Goal: Task Accomplishment & Management: Manage account settings

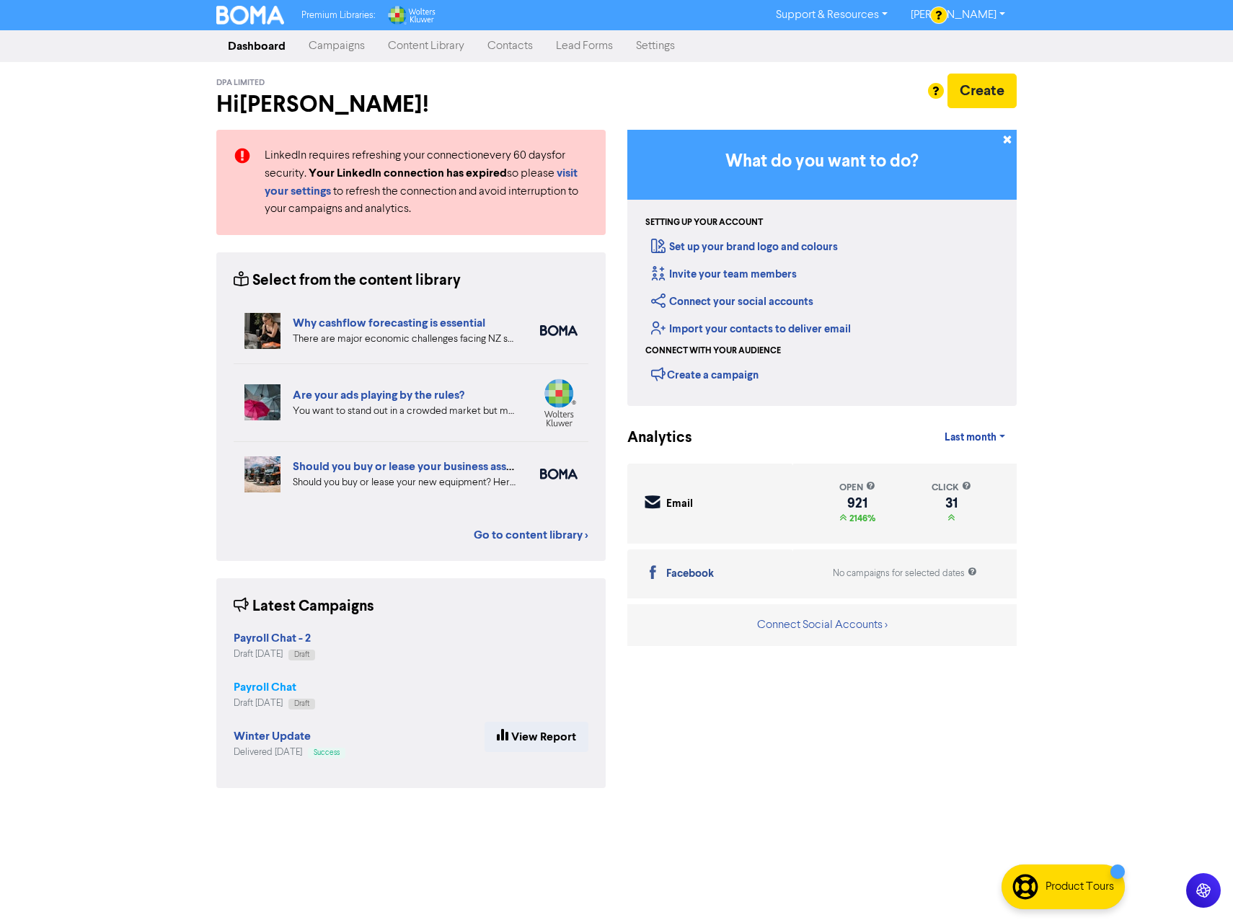
click at [286, 688] on strong "Payroll Chat" at bounding box center [265, 687] width 63 height 14
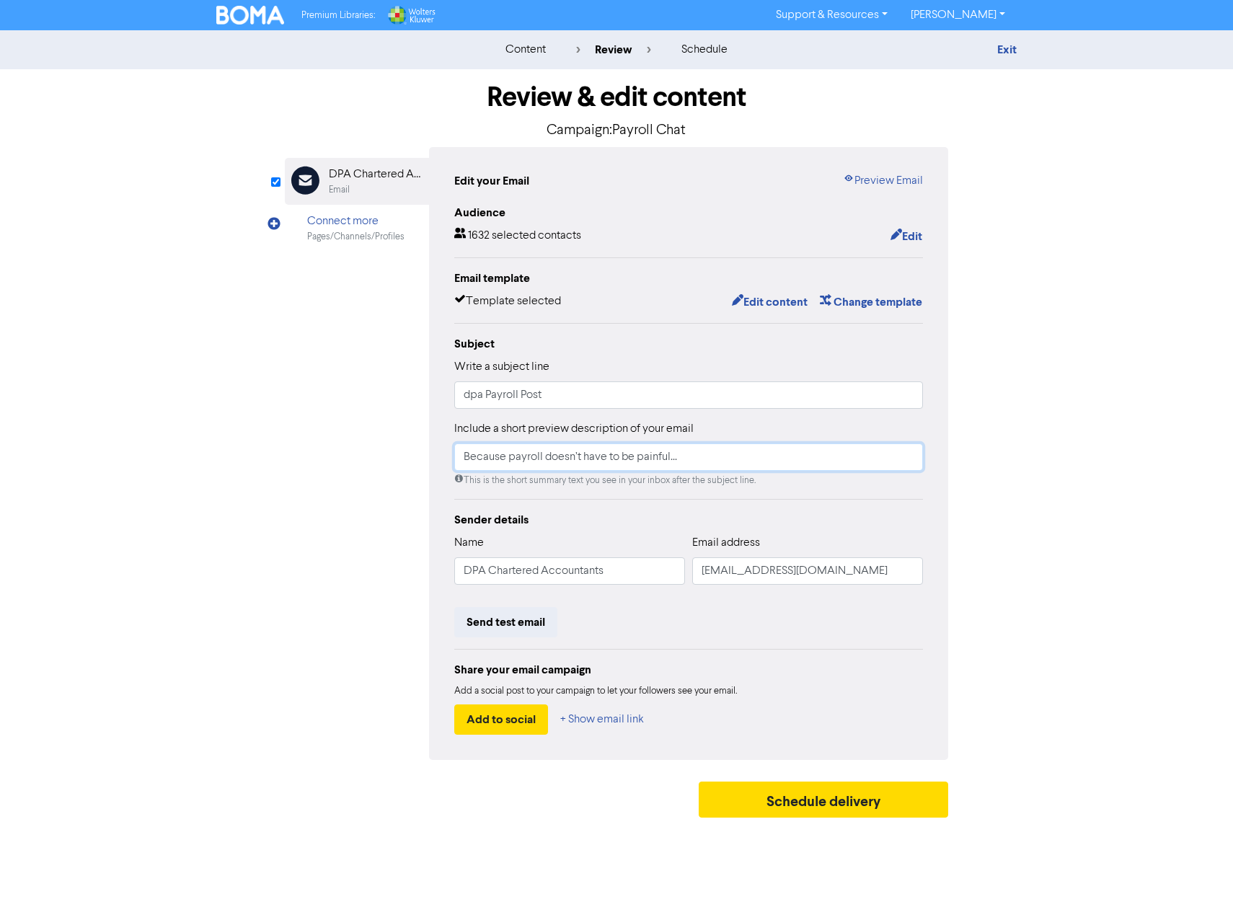
click at [506, 461] on input "Because payroll doesn’t have to be painful..." at bounding box center [688, 456] width 469 height 27
click at [510, 456] on input "Because payroll doesn’t have to be painful..." at bounding box center [688, 456] width 469 height 27
type input "Because payroll doesn’t have to be painful..."
click at [780, 309] on button "Edit content" at bounding box center [769, 302] width 77 height 19
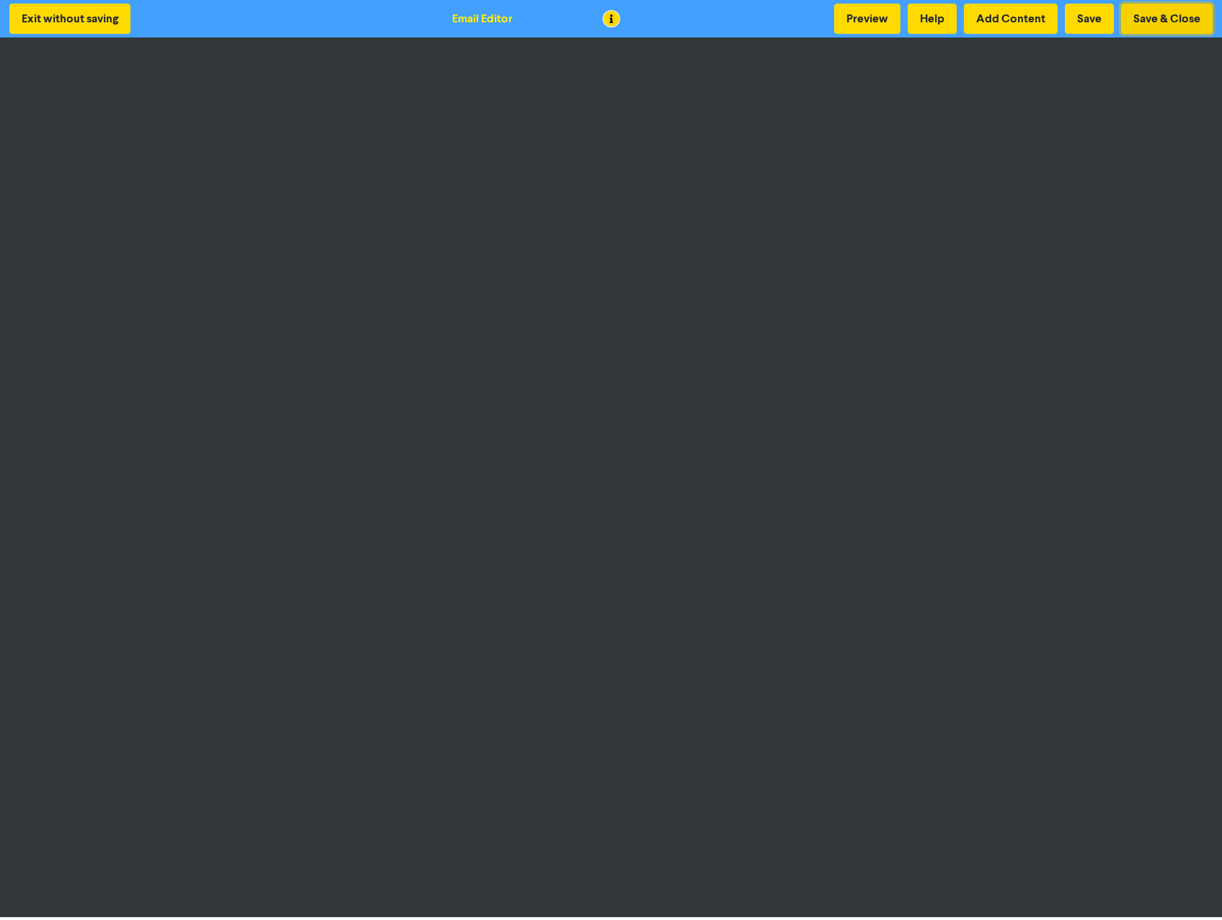
click at [1178, 19] on button "Save & Close" at bounding box center [1167, 19] width 92 height 30
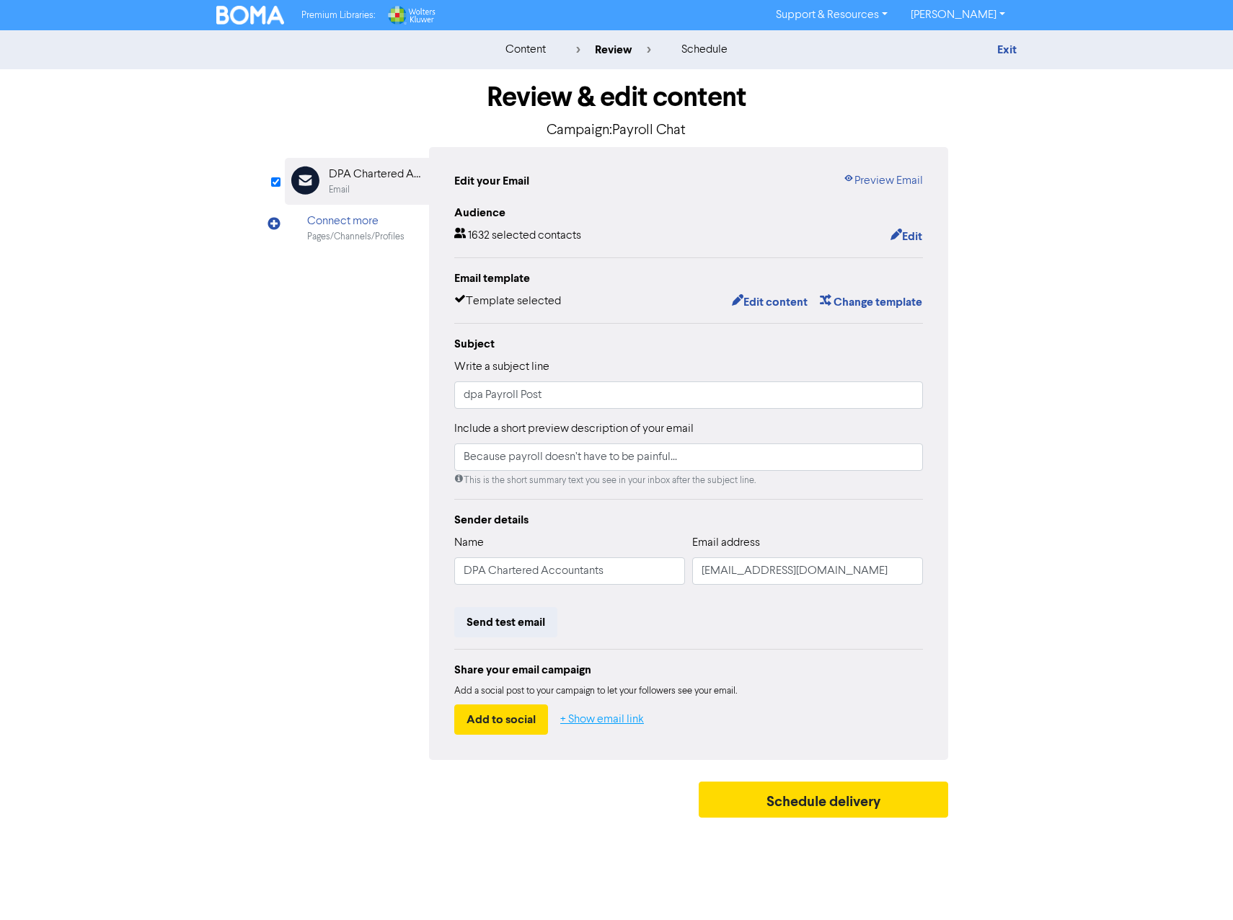
click at [623, 722] on button "+ Show email link" at bounding box center [602, 720] width 85 height 30
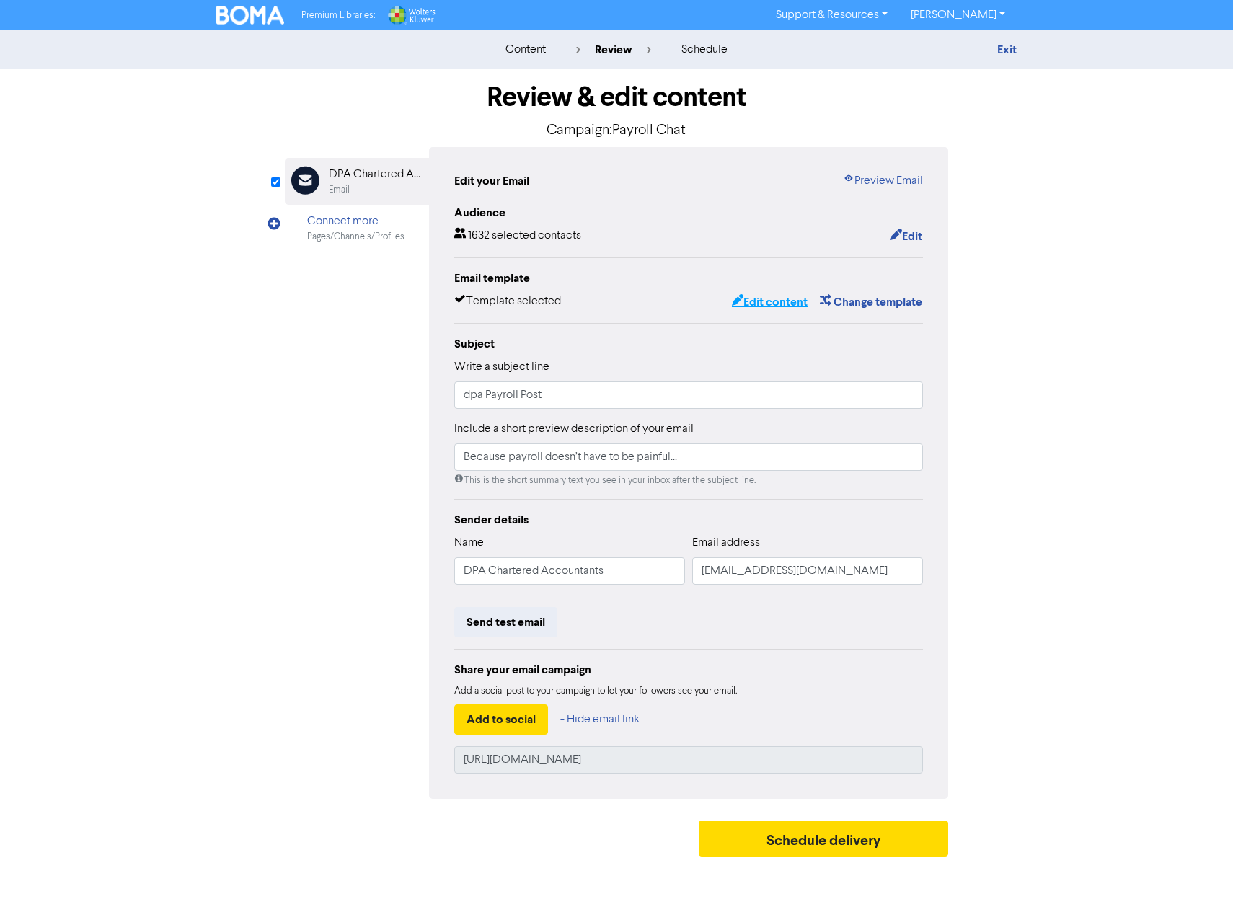
click at [773, 305] on button "Edit content" at bounding box center [769, 302] width 77 height 19
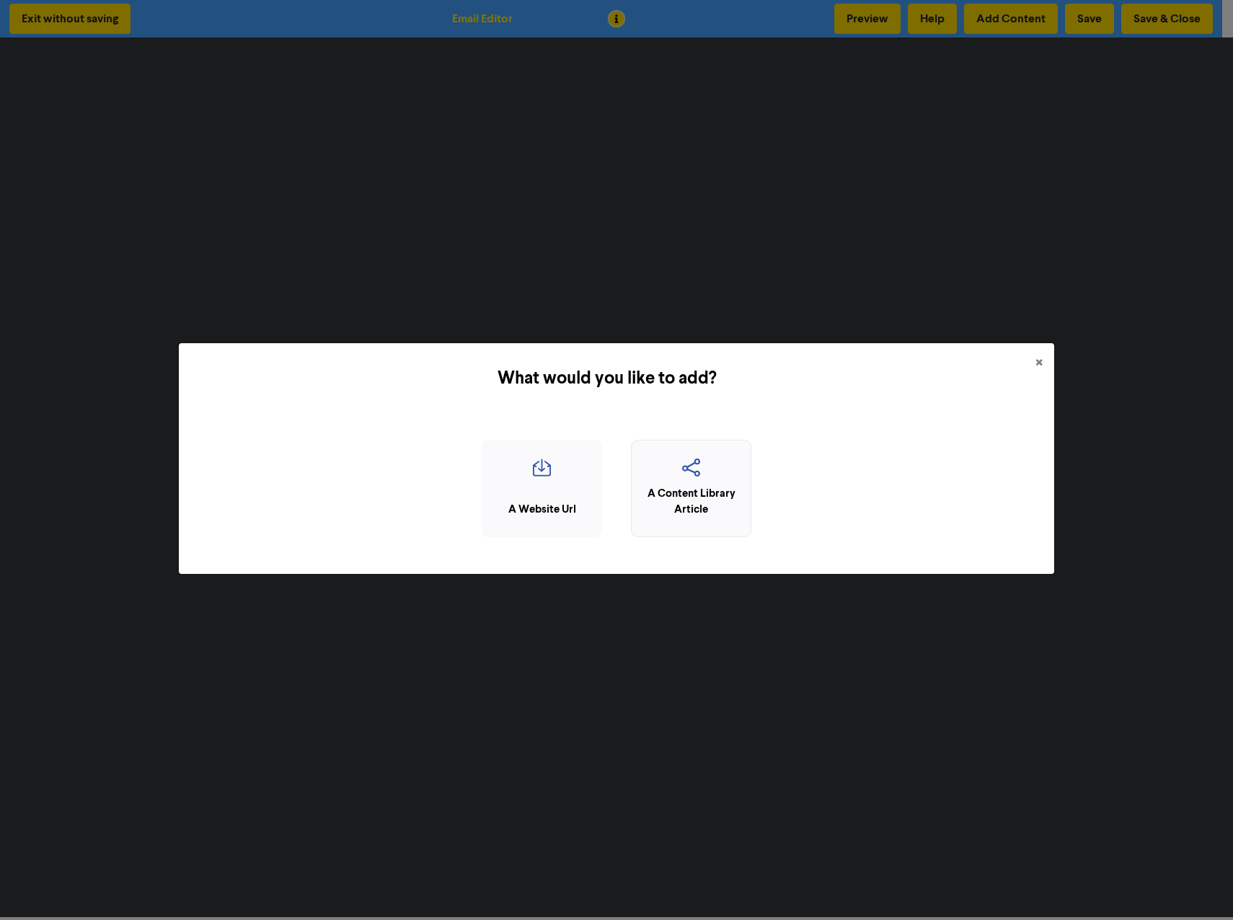
click at [699, 483] on icon "button" at bounding box center [691, 472] width 105 height 27
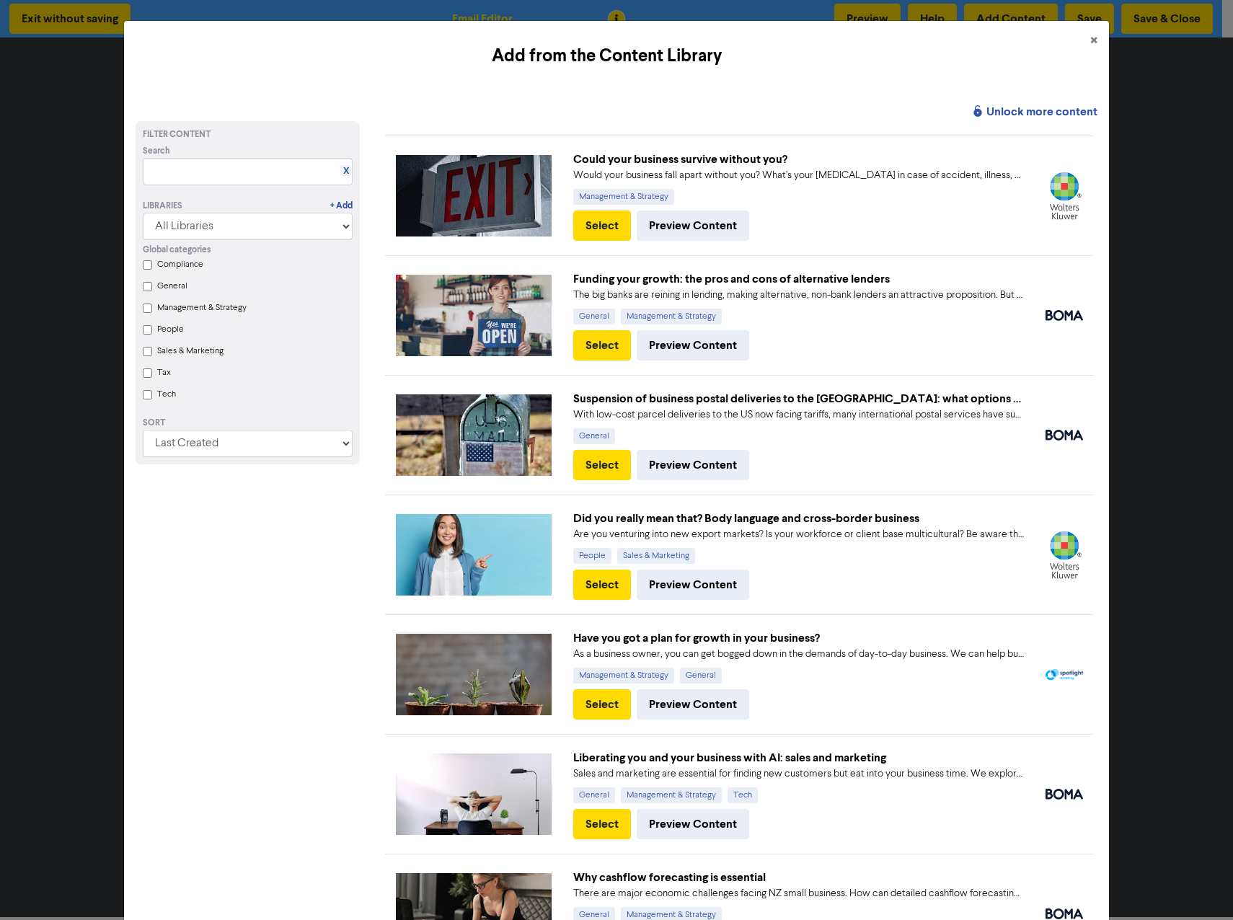
click at [149, 331] on input "People" at bounding box center [147, 329] width 9 height 9
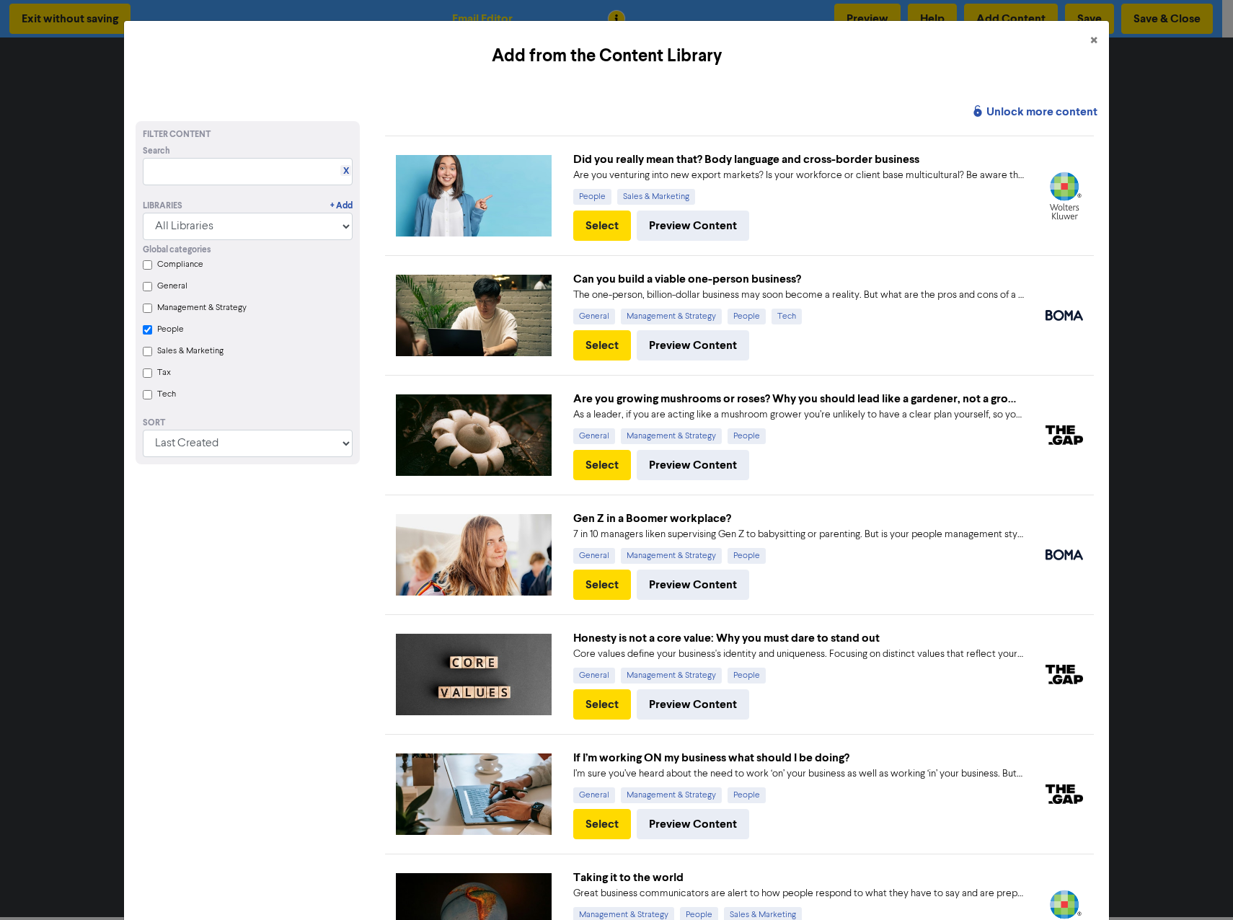
click at [147, 331] on input "People" at bounding box center [147, 329] width 9 height 9
checkbox input "false"
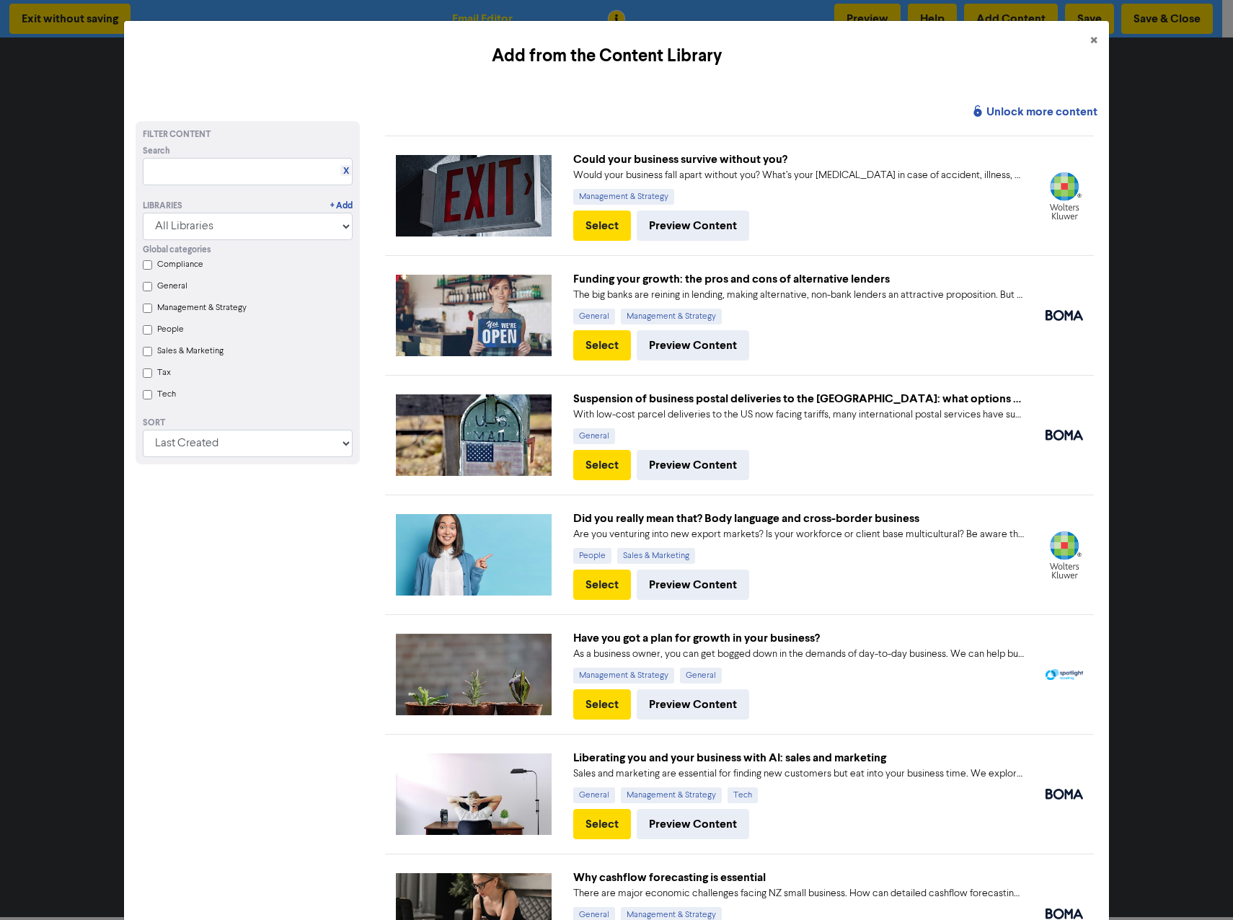
click at [816, 99] on div "Unlock more content Filter Content Search X Libraries + Add All Libraries BOMA …" at bounding box center [616, 740] width 985 height 1297
click at [1012, 110] on strong "Unlock more content" at bounding box center [1034, 113] width 125 height 16
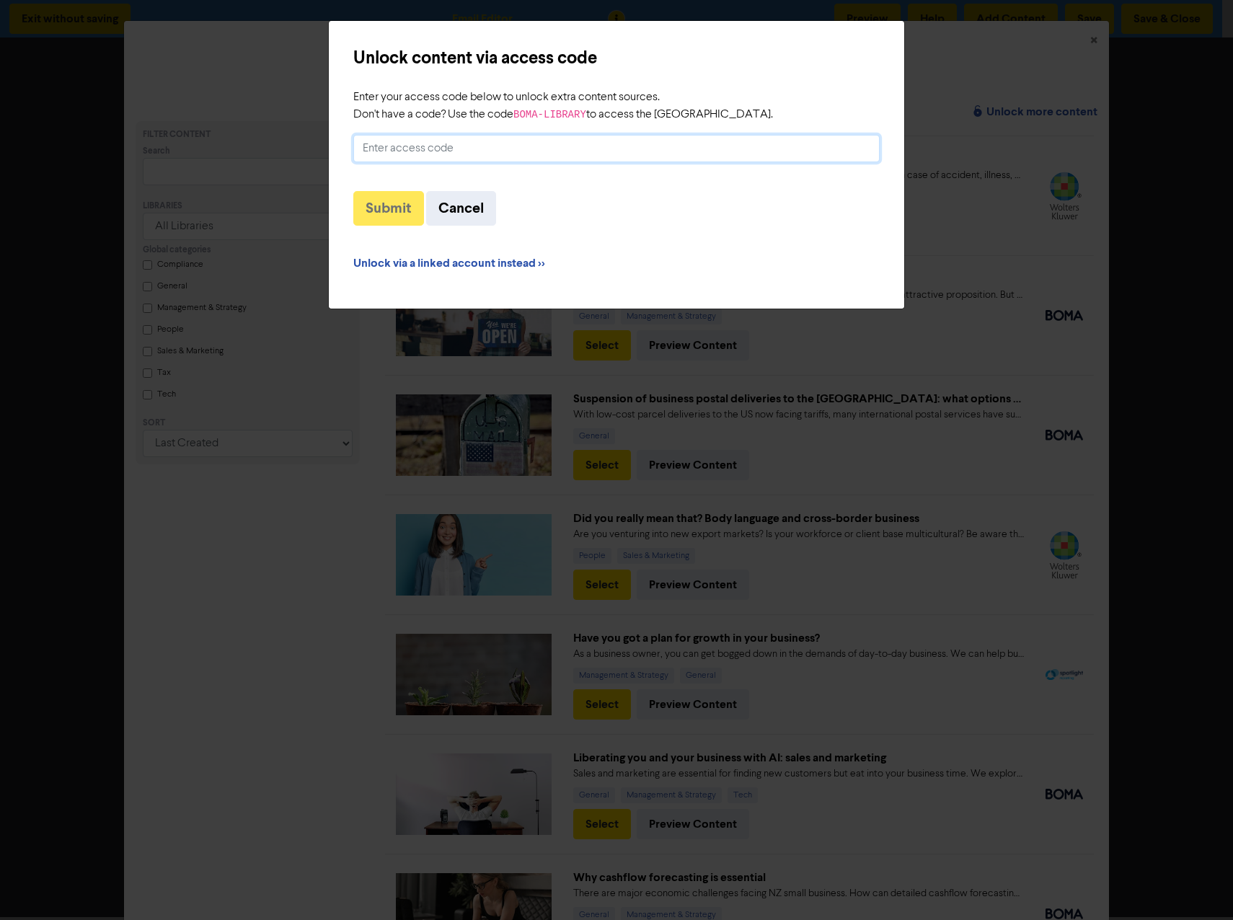
click at [448, 146] on input "Enter your access code below to unlock extra content sources. Don't have a code…" at bounding box center [616, 148] width 526 height 27
click at [462, 203] on button "Cancel" at bounding box center [461, 208] width 70 height 35
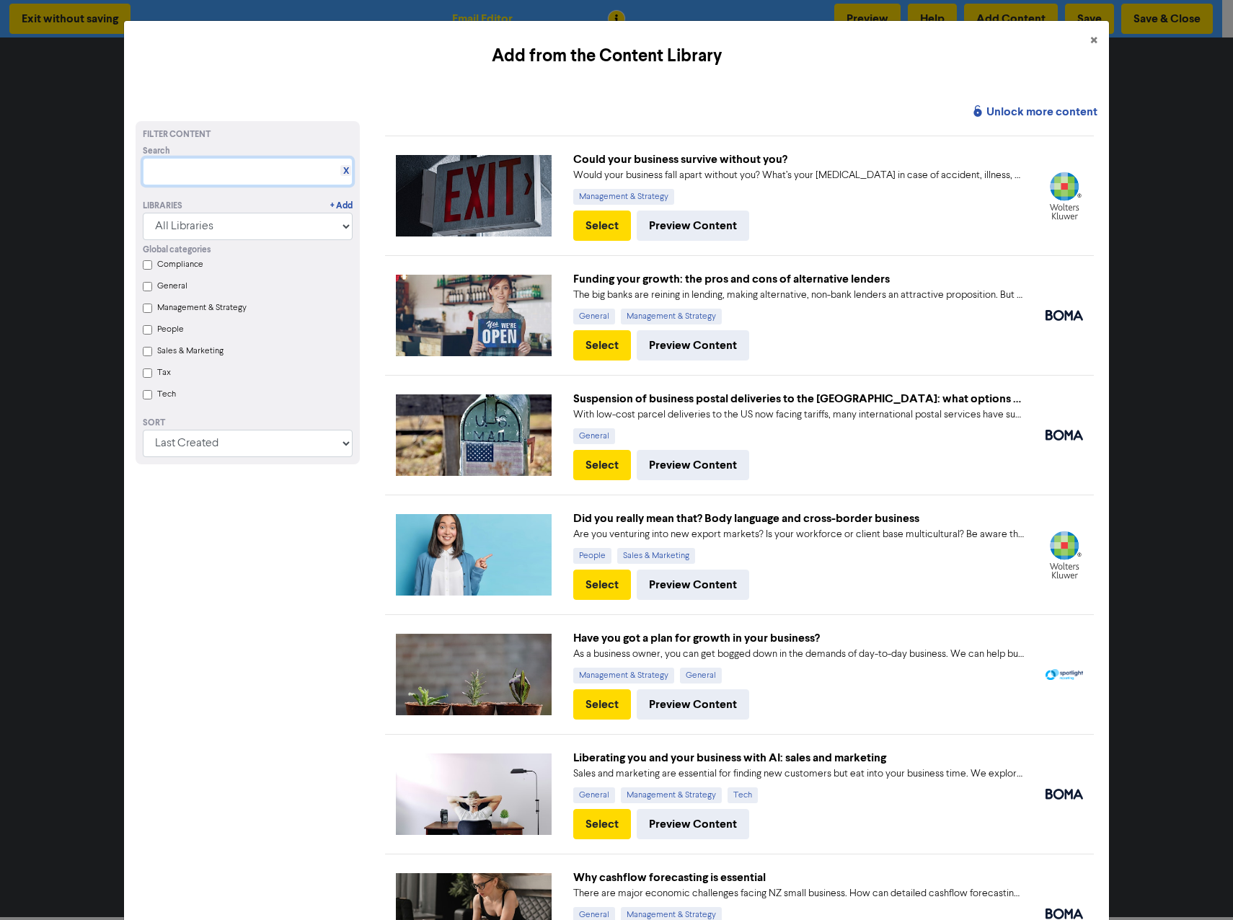
click at [263, 170] on input "text" at bounding box center [248, 171] width 210 height 27
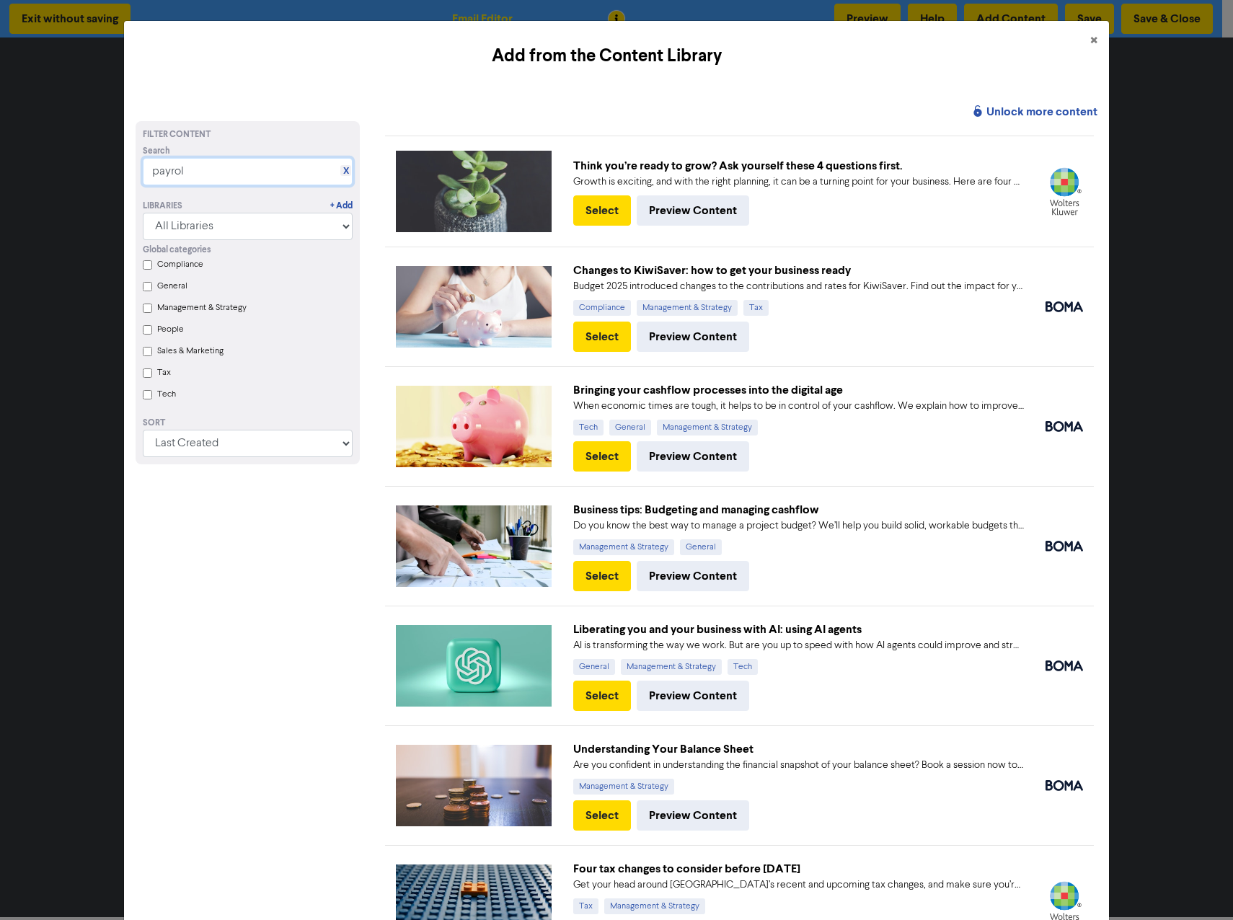
drag, startPoint x: 245, startPoint y: 171, endPoint x: -26, endPoint y: 135, distance: 273.5
click at [0, 135] on html "Exit without saving Email Editor Preview Help Add Content Save Save & Close Add…" at bounding box center [616, 460] width 1233 height 920
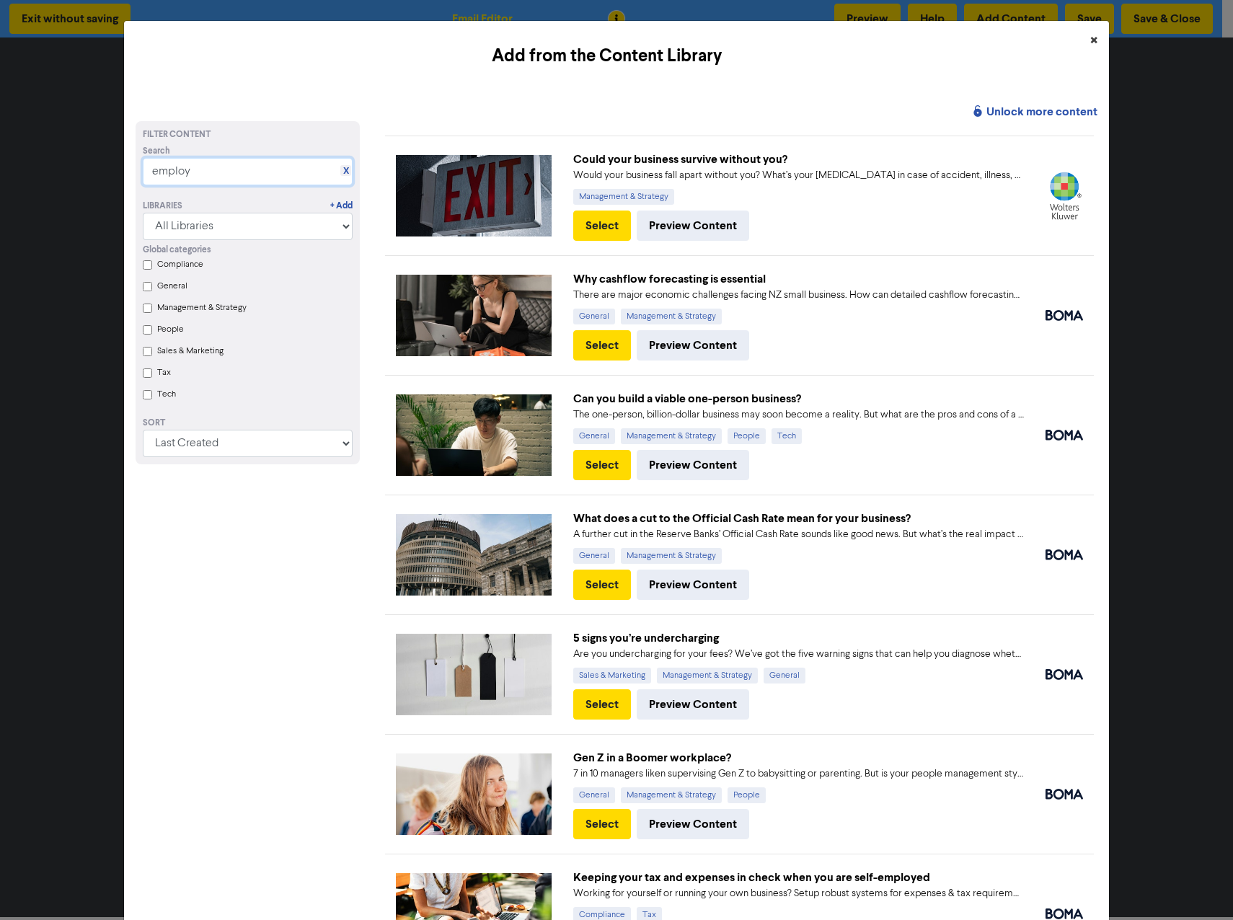
type input "employ"
click at [1079, 39] on button "×" at bounding box center [1094, 41] width 30 height 40
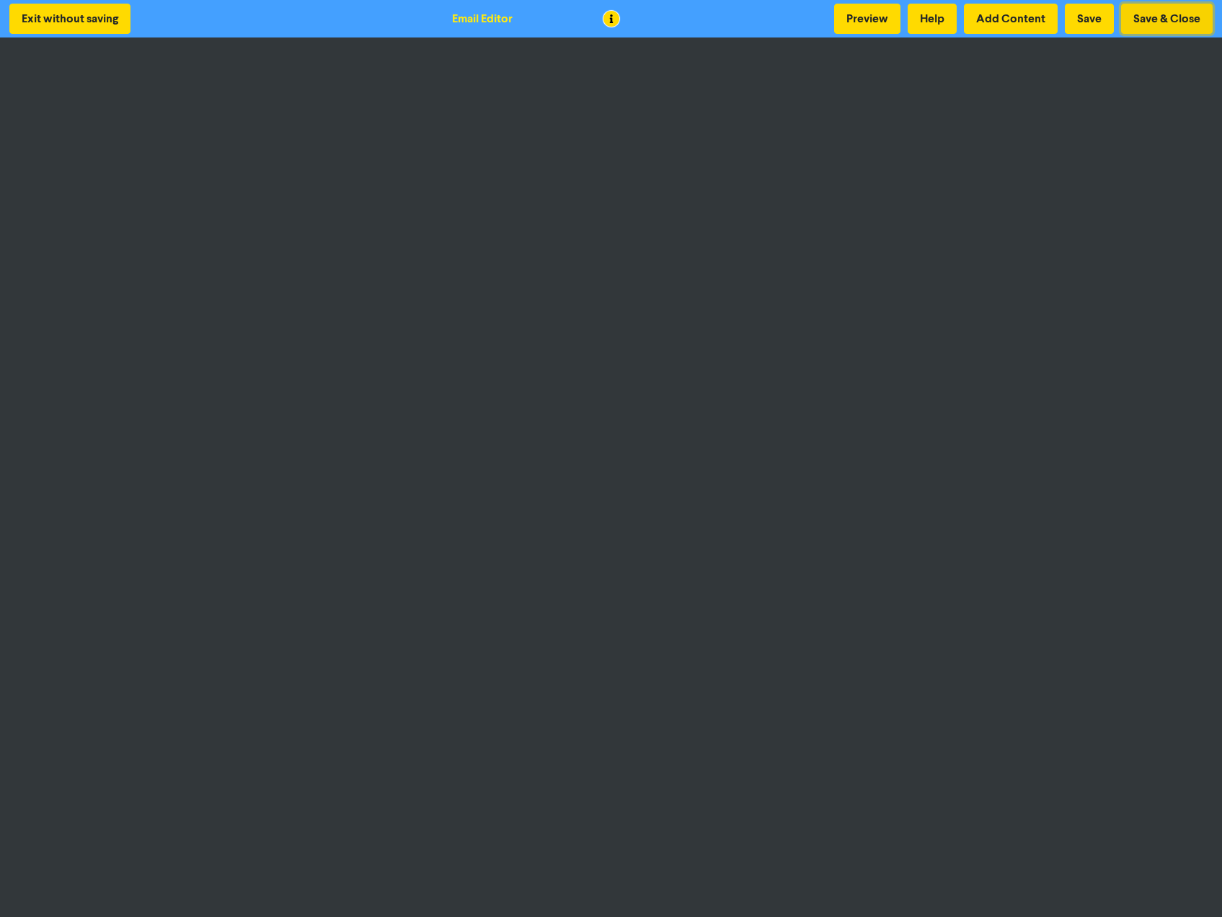
click at [1170, 10] on button "Save & Close" at bounding box center [1167, 19] width 92 height 30
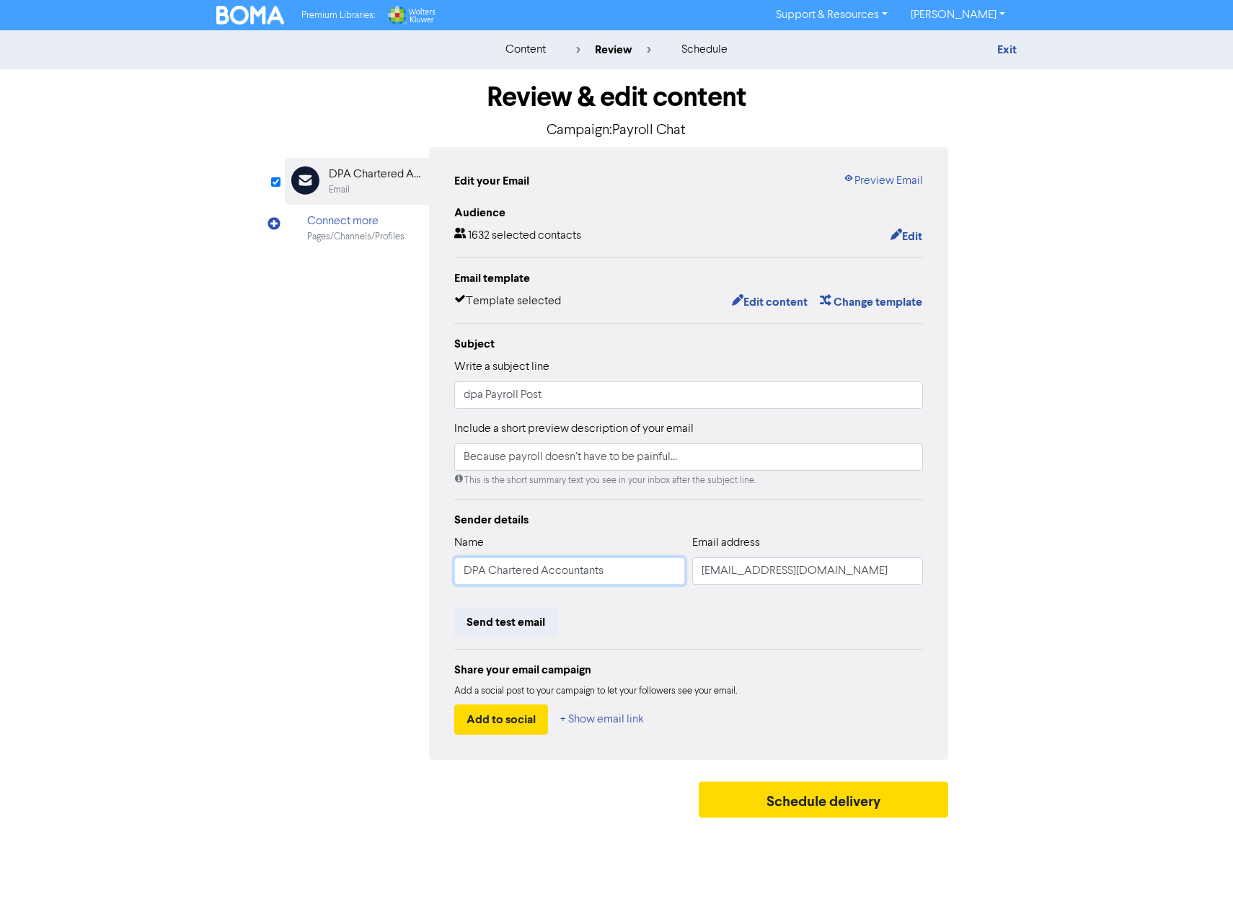
drag, startPoint x: 487, startPoint y: 576, endPoint x: 397, endPoint y: 575, distance: 90.9
click at [397, 575] on div "Email Created with Sketch. DPA Chartered Accountants Email Connect more Pages/C…" at bounding box center [616, 453] width 663 height 613
type input "dpa Chartered Accountants"
click at [862, 499] on div "Audience 1632 selected contacts Edit Email template Template selected Edit cont…" at bounding box center [688, 469] width 469 height 531
click at [587, 718] on button "+ Show email link" at bounding box center [602, 720] width 85 height 30
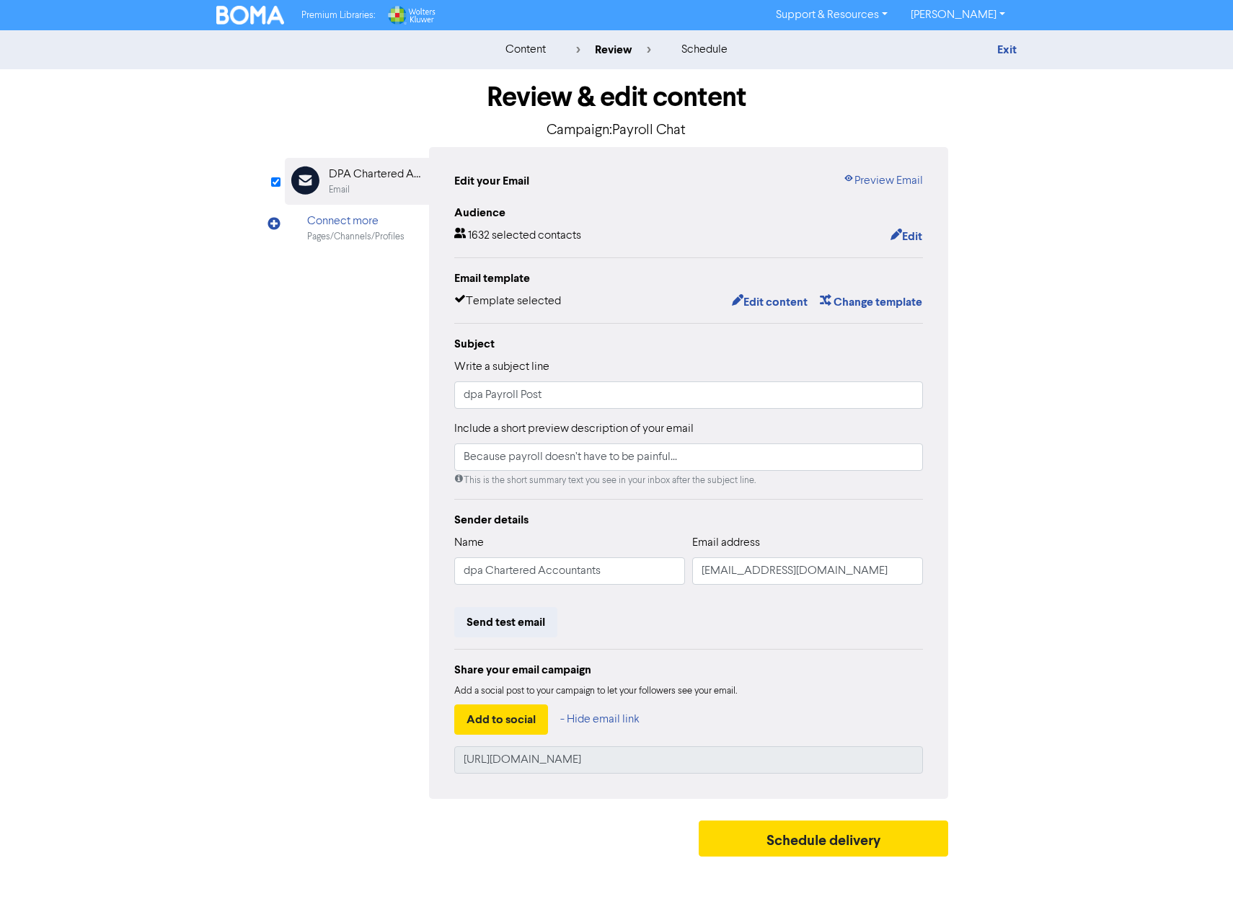
click at [261, 13] on img at bounding box center [250, 15] width 68 height 19
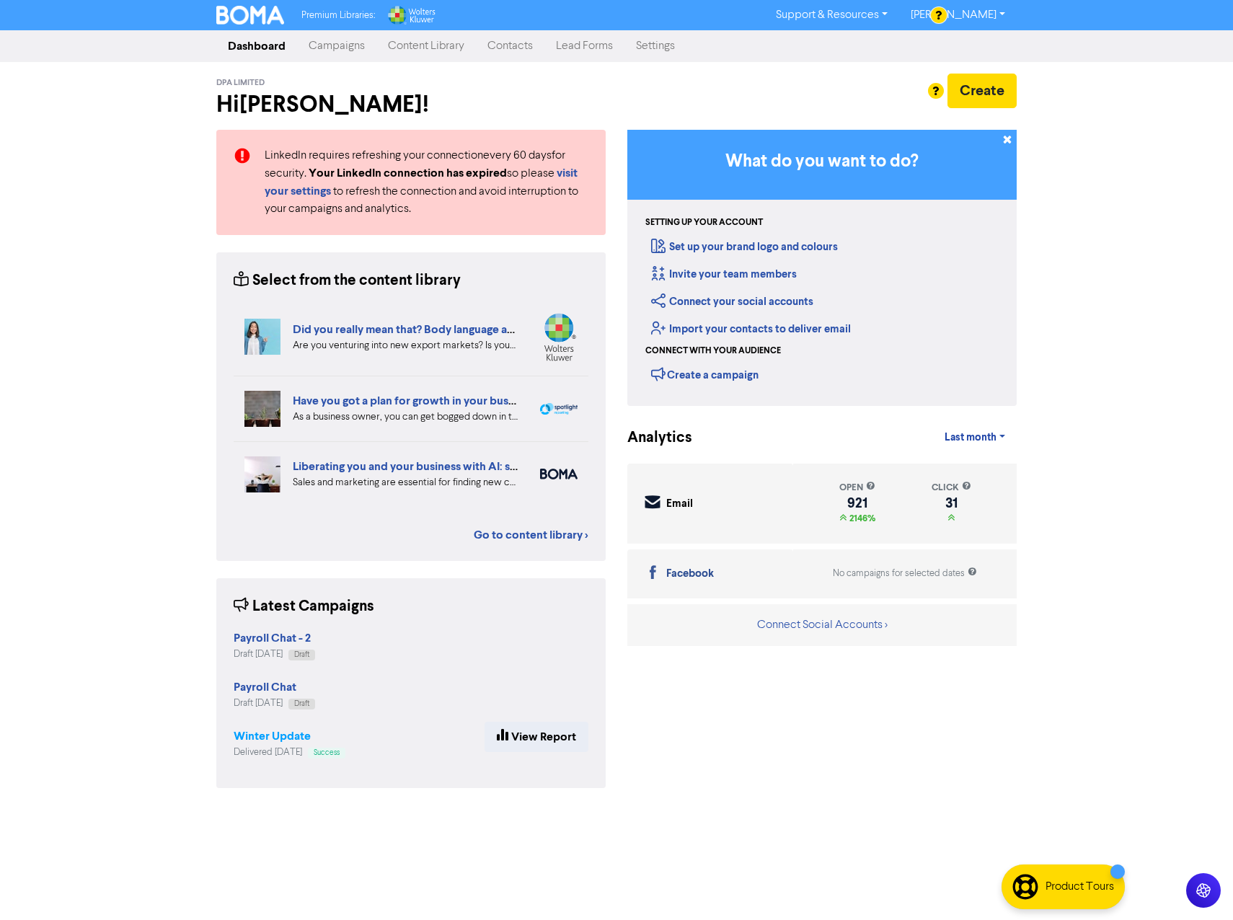
click at [287, 735] on strong "Winter Update" at bounding box center [272, 736] width 77 height 14
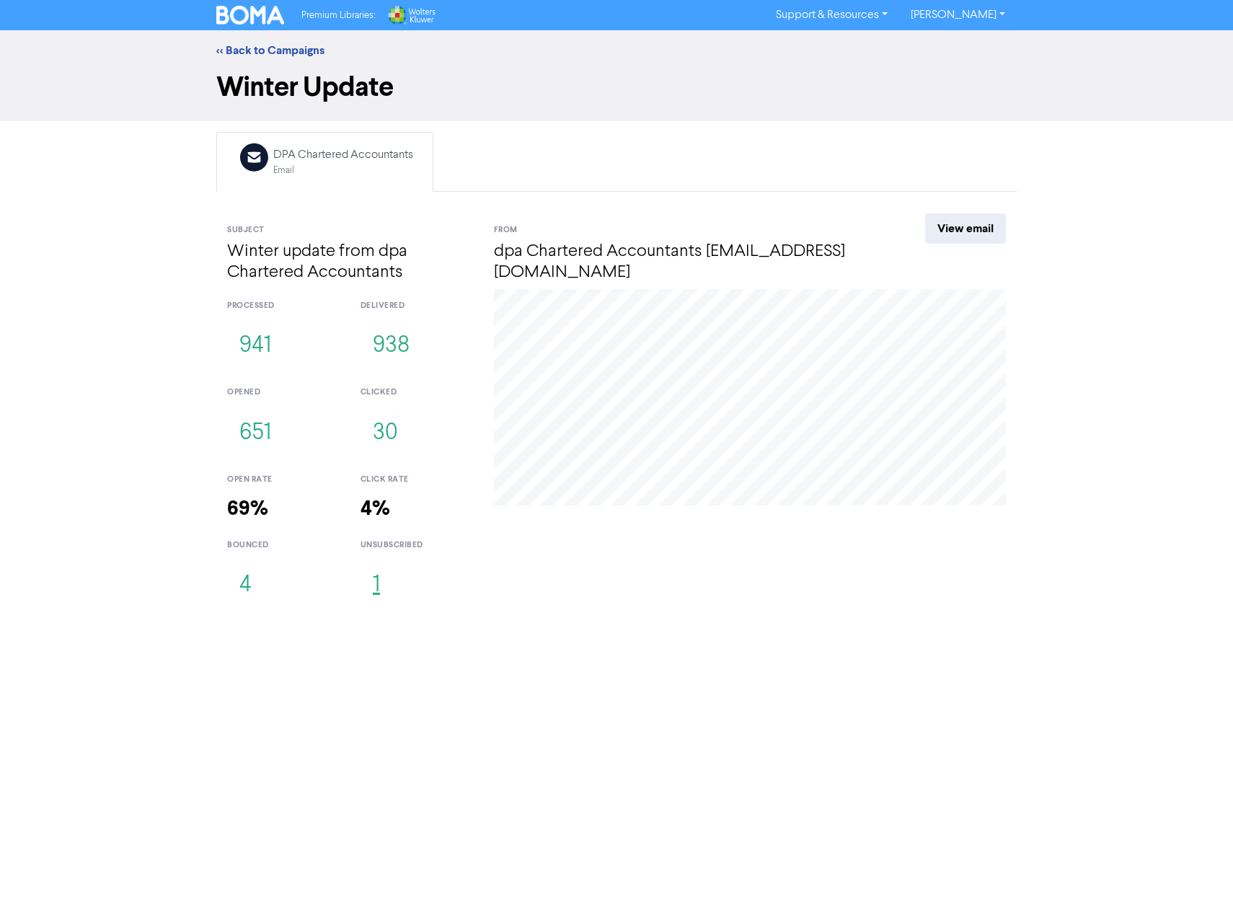
click at [381, 583] on button "1" at bounding box center [377, 586] width 32 height 48
click at [243, 586] on button "4" at bounding box center [245, 586] width 37 height 48
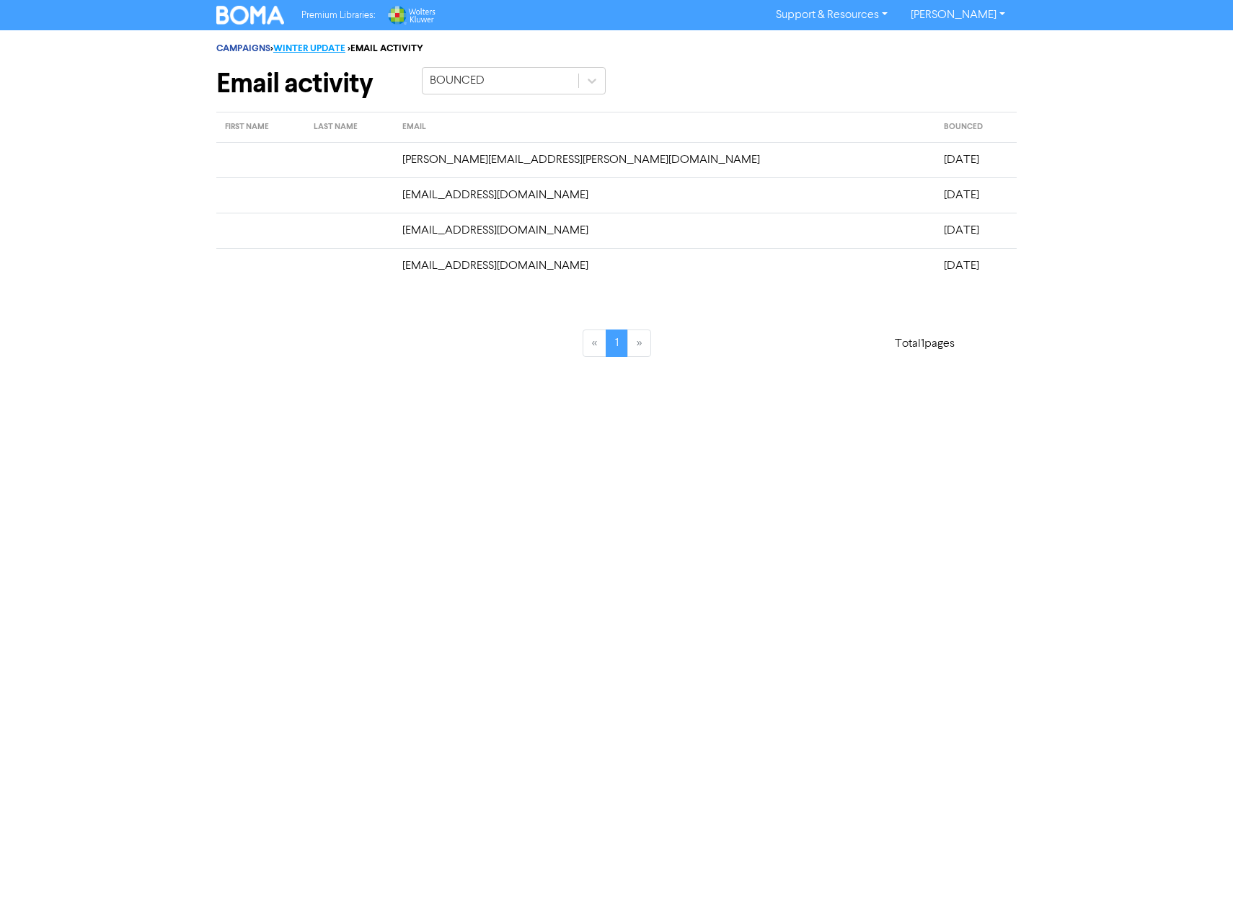
click at [339, 48] on link "WINTER UPDATE" at bounding box center [309, 49] width 72 height 12
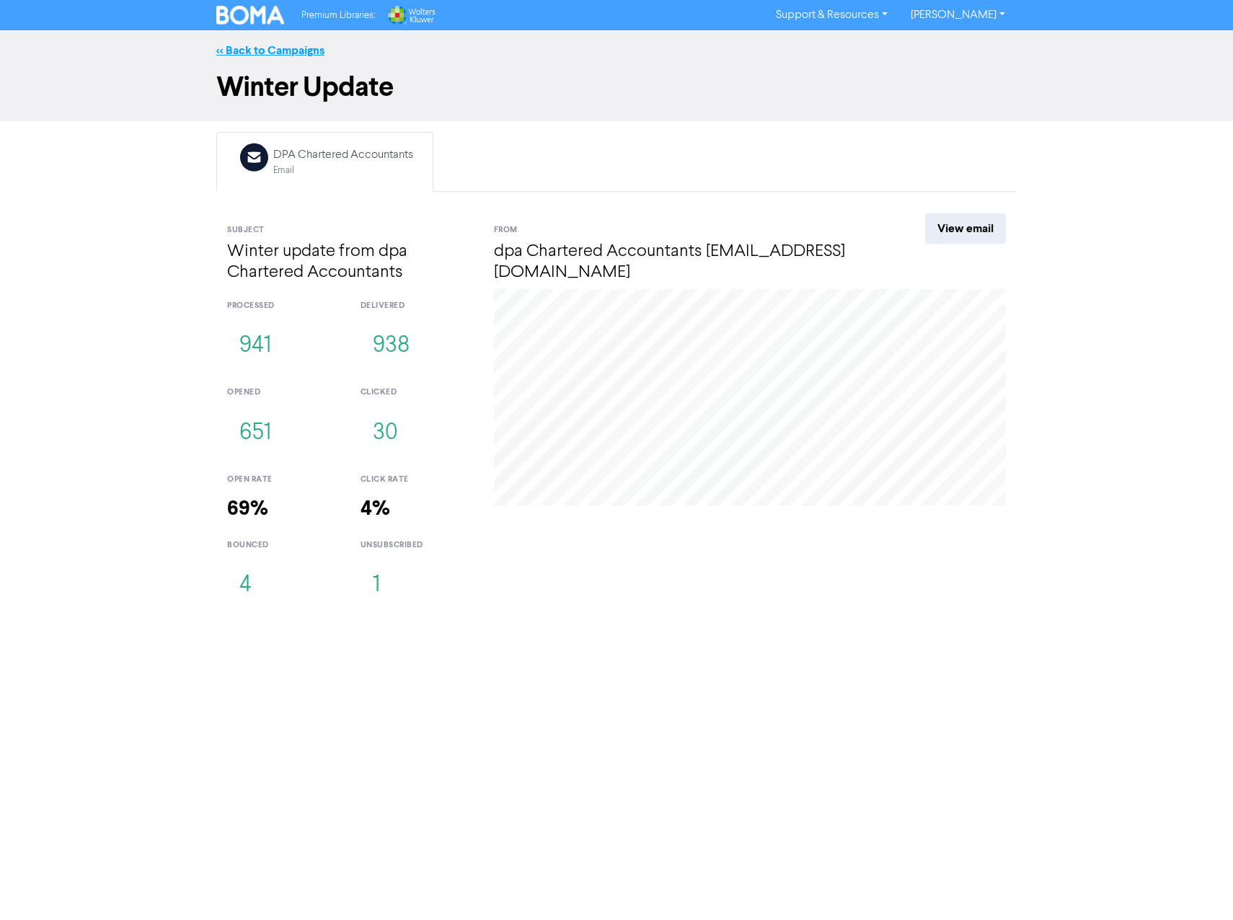
click at [273, 53] on link "<< Back to Campaigns" at bounding box center [270, 50] width 108 height 14
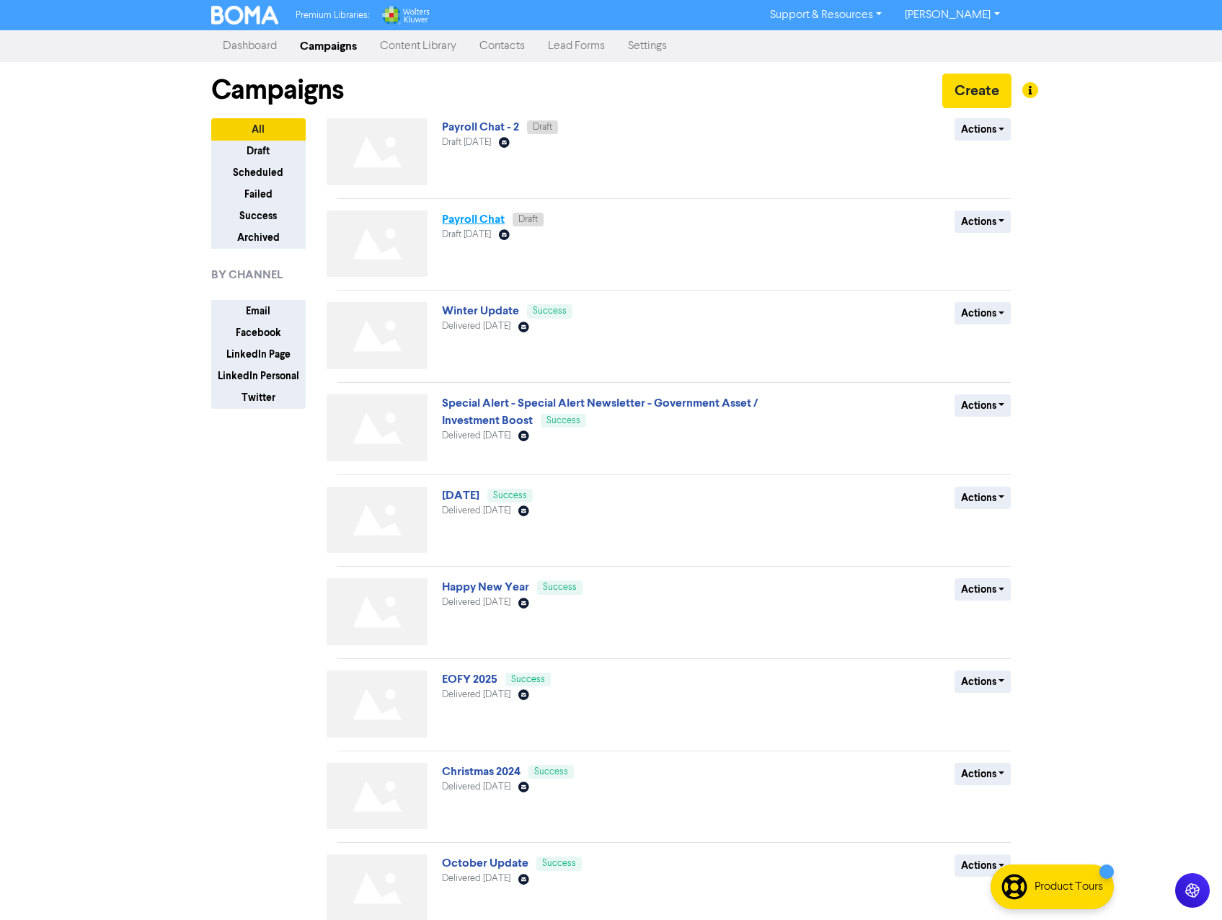
click at [475, 220] on link "Payroll Chat" at bounding box center [473, 219] width 63 height 14
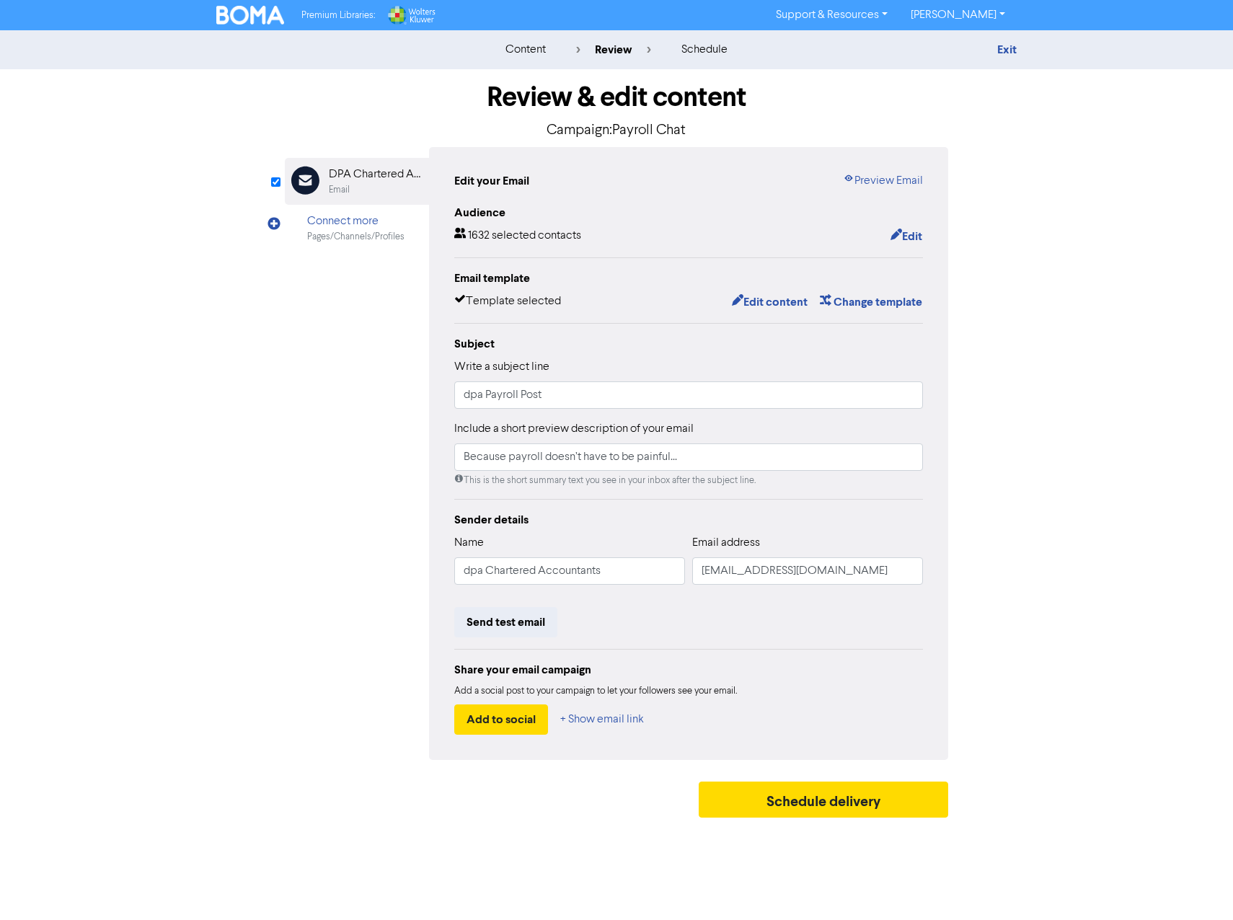
click at [244, 9] on img at bounding box center [250, 15] width 68 height 19
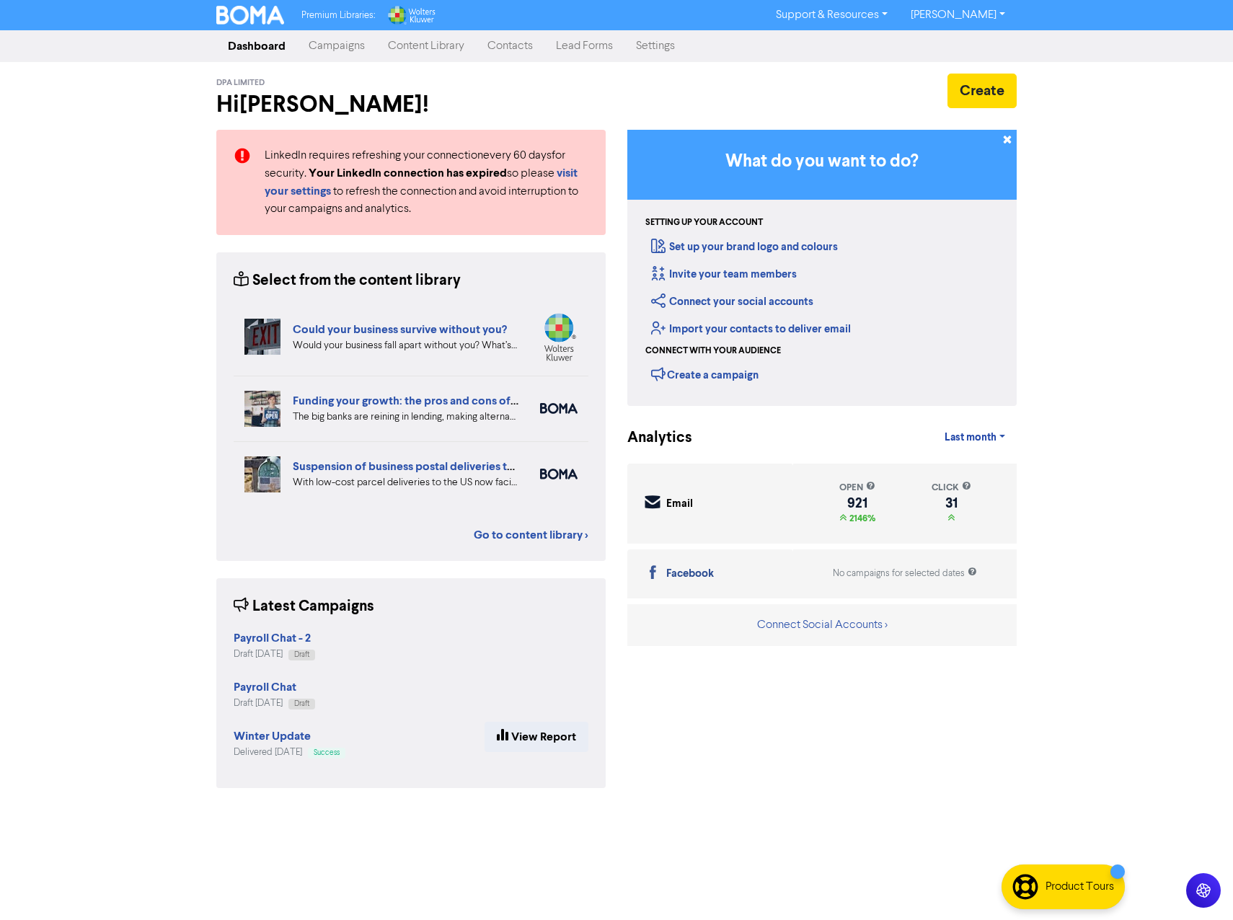
click at [516, 48] on link "Contacts" at bounding box center [510, 46] width 69 height 29
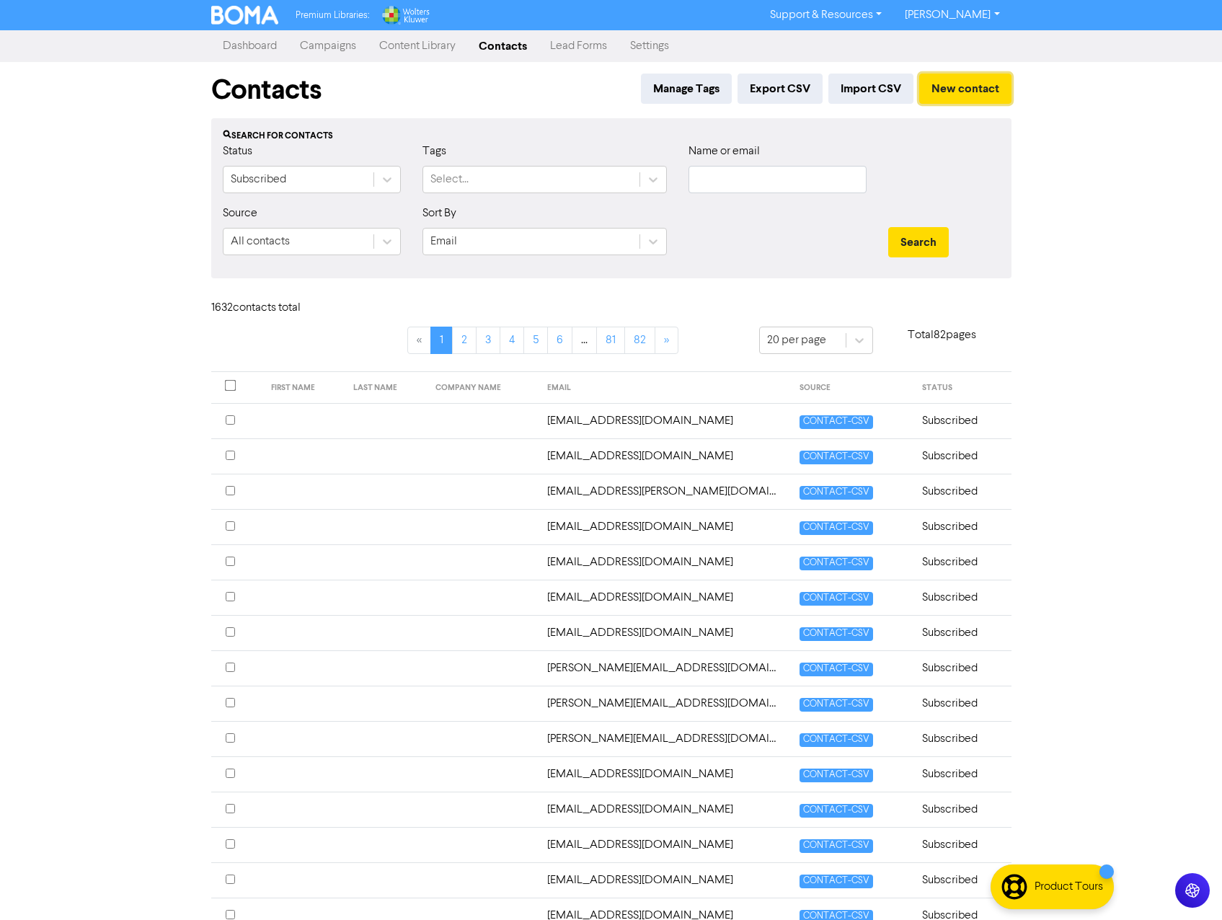
drag, startPoint x: 971, startPoint y: 98, endPoint x: 839, endPoint y: 149, distance: 140.9
click at [976, 203] on div "Contacts Manage Tags Export CSV Import CSV New contact Search for contacts Stat…" at bounding box center [611, 614] width 822 height 1104
click at [857, 90] on button "Import CSV" at bounding box center [871, 89] width 85 height 30
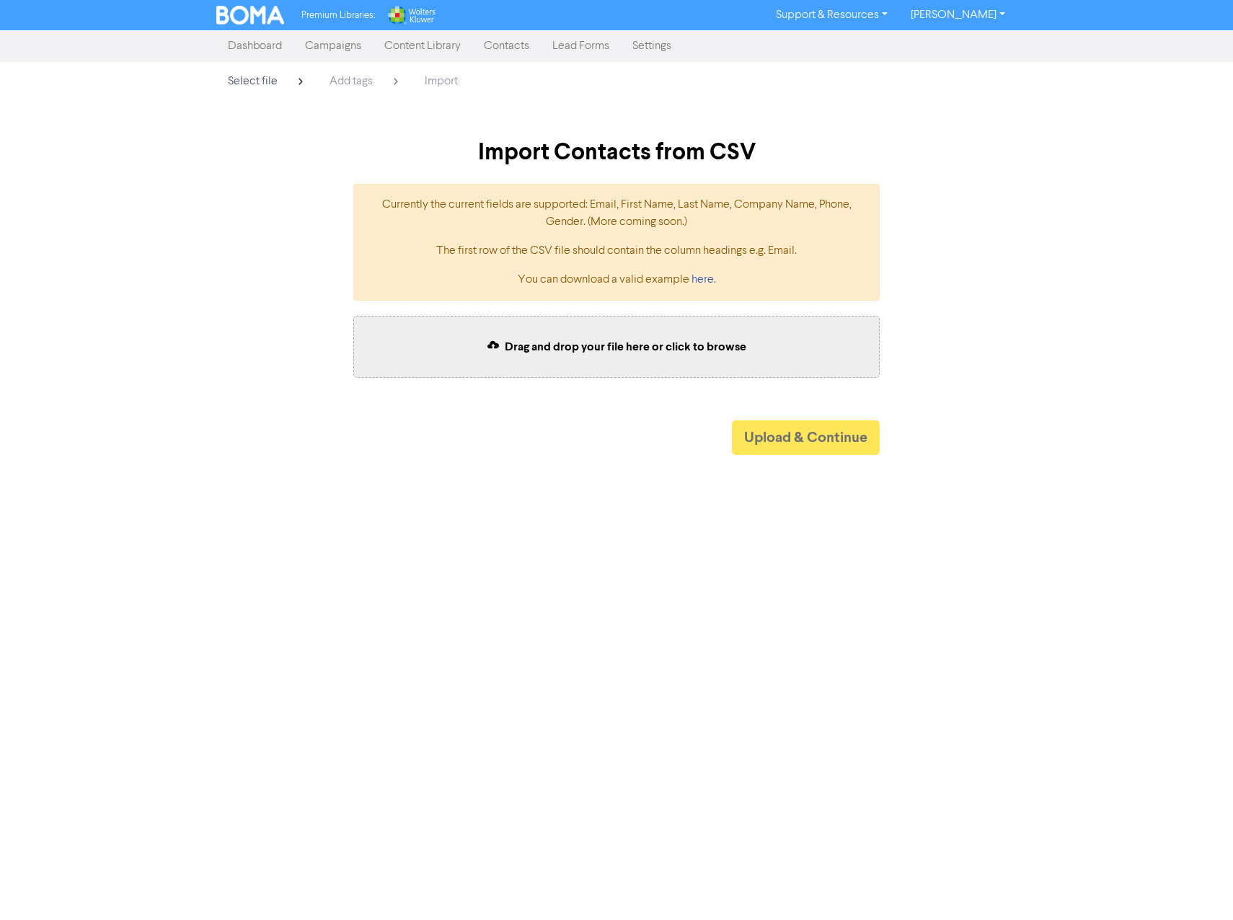
drag, startPoint x: 857, startPoint y: 90, endPoint x: 687, endPoint y: 345, distance: 306.8
click at [687, 345] on span "Drag and drop your file here or click to browse" at bounding box center [626, 347] width 242 height 14
click at [814, 436] on button "Upload & Continue" at bounding box center [806, 437] width 148 height 35
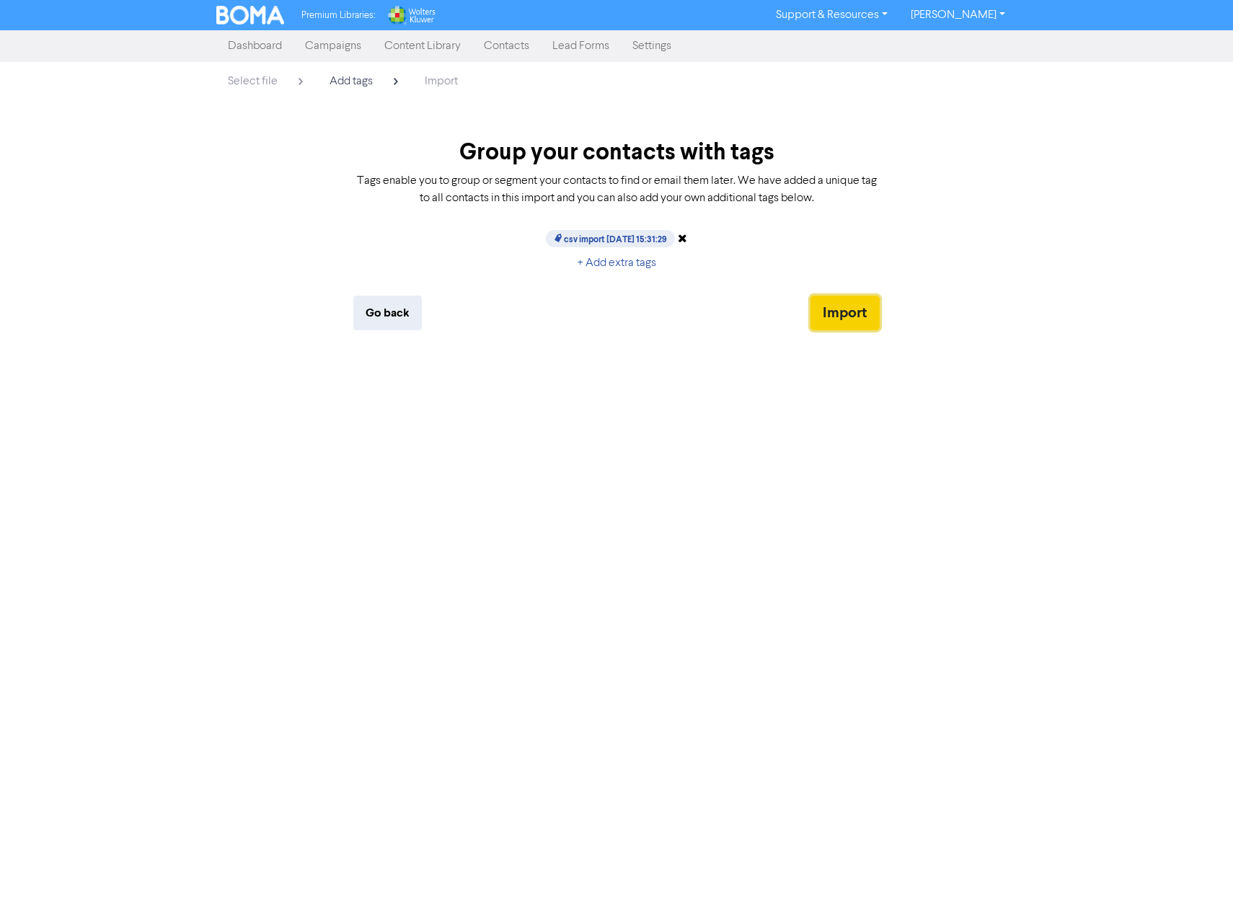
click at [847, 309] on button "Import" at bounding box center [845, 313] width 69 height 35
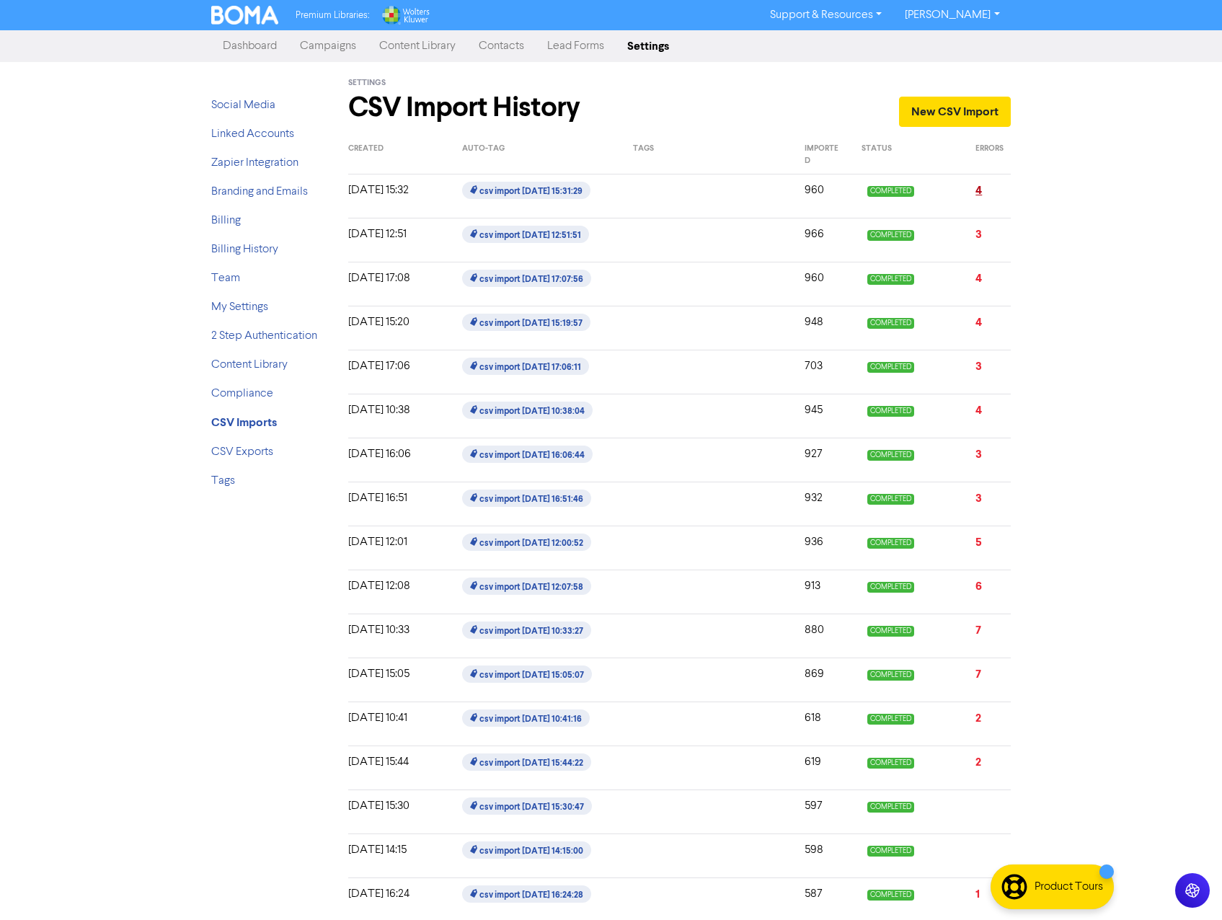
click at [978, 187] on link "4" at bounding box center [979, 190] width 6 height 14
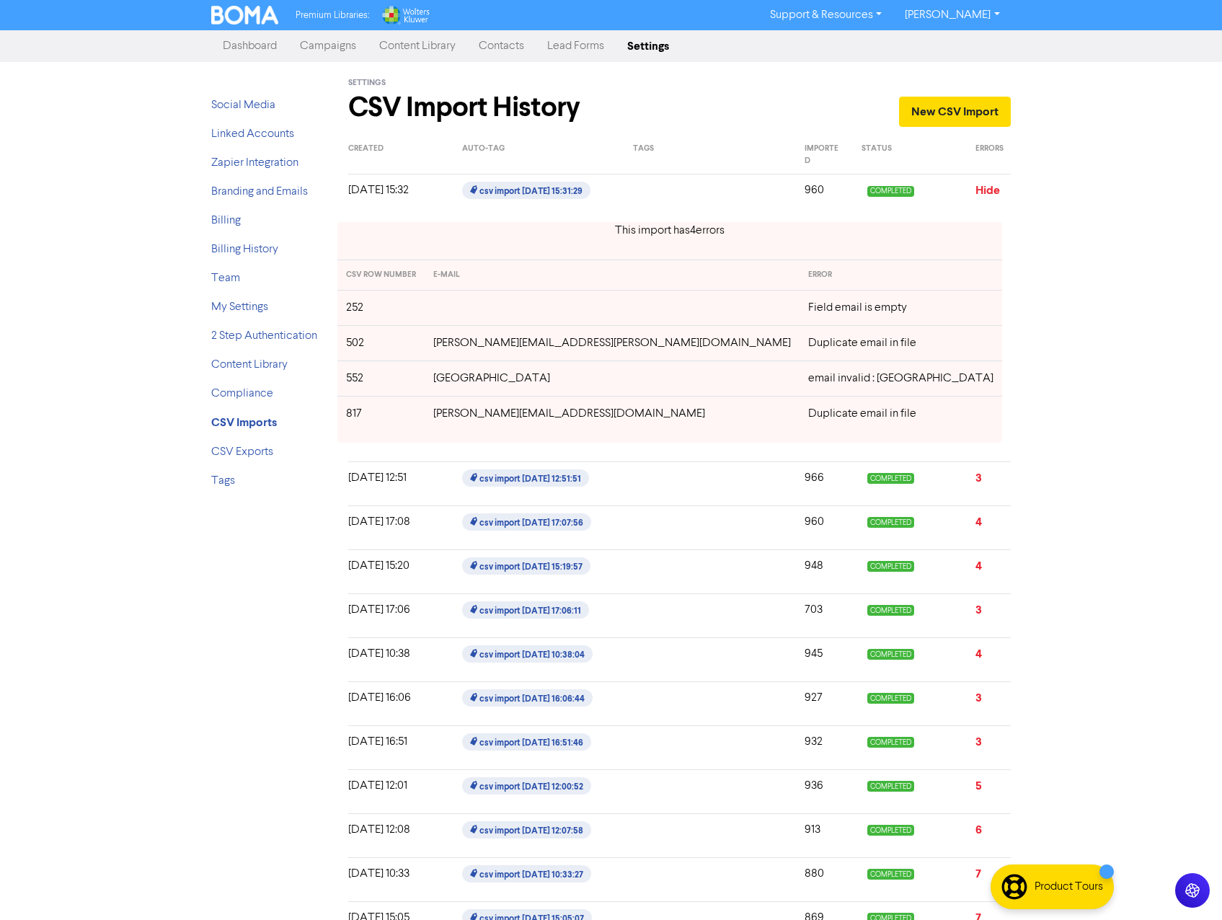
click at [321, 52] on link "Campaigns" at bounding box center [327, 46] width 79 height 29
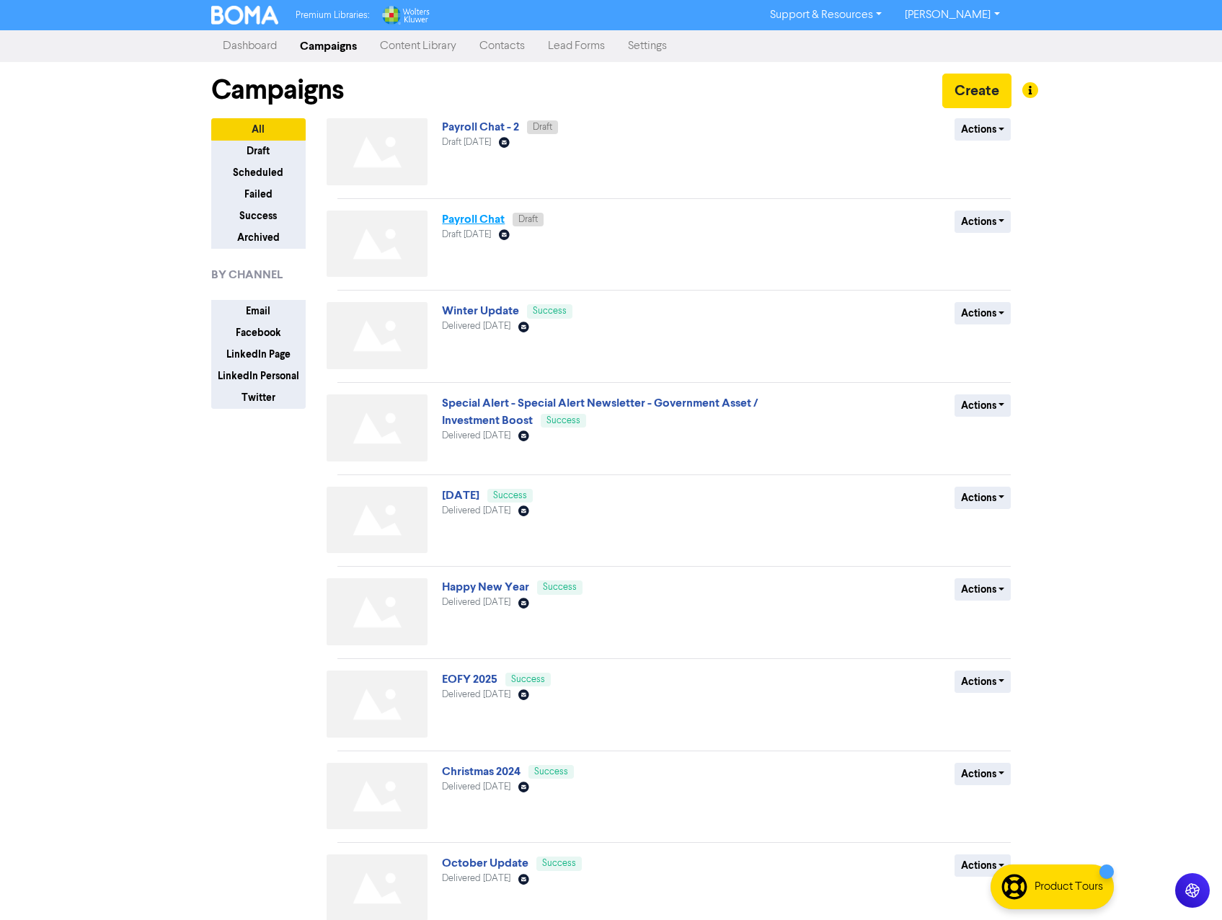
click at [474, 219] on link "Payroll Chat" at bounding box center [473, 219] width 63 height 14
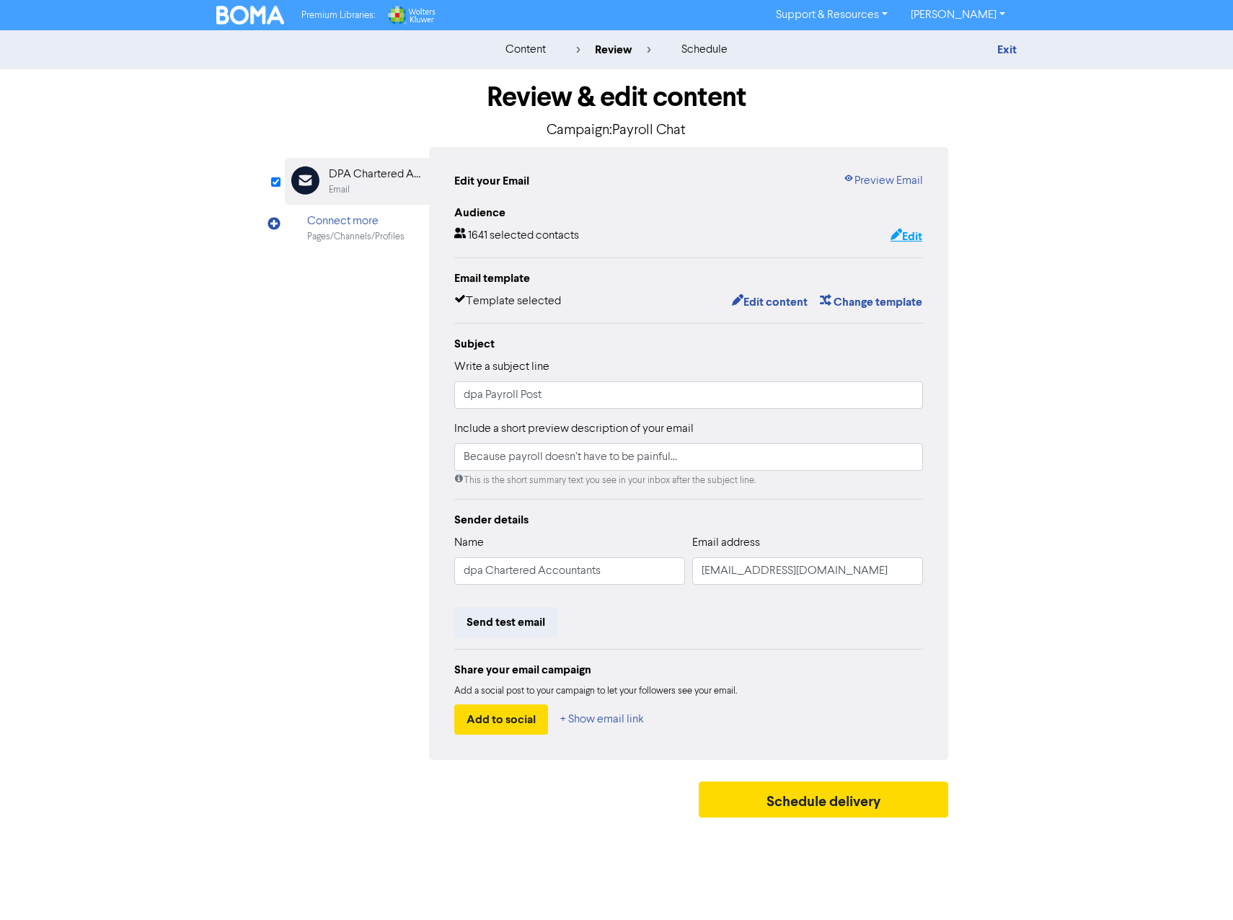
click at [908, 233] on button "Edit" at bounding box center [906, 236] width 33 height 19
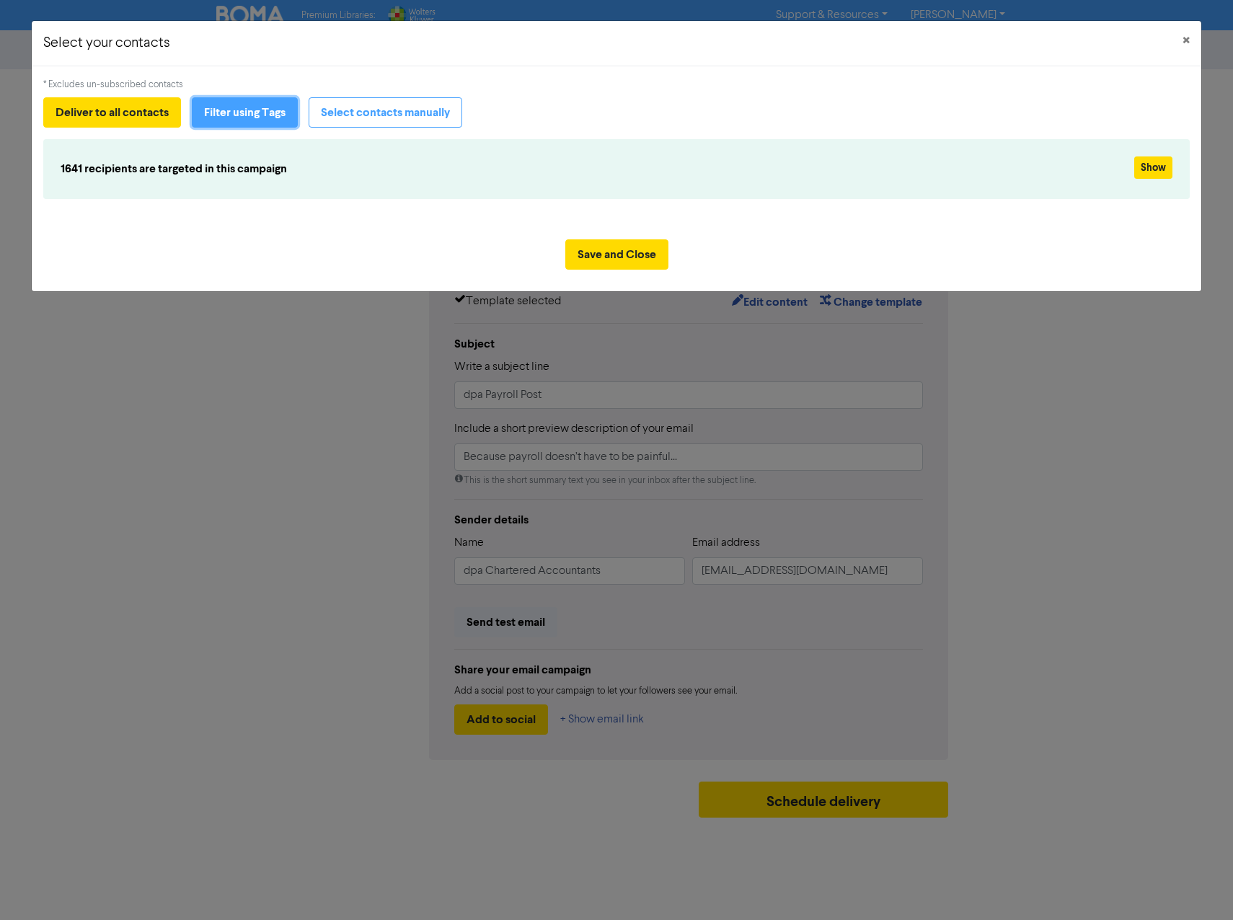
click at [223, 119] on button "Filter using Tags" at bounding box center [245, 112] width 106 height 30
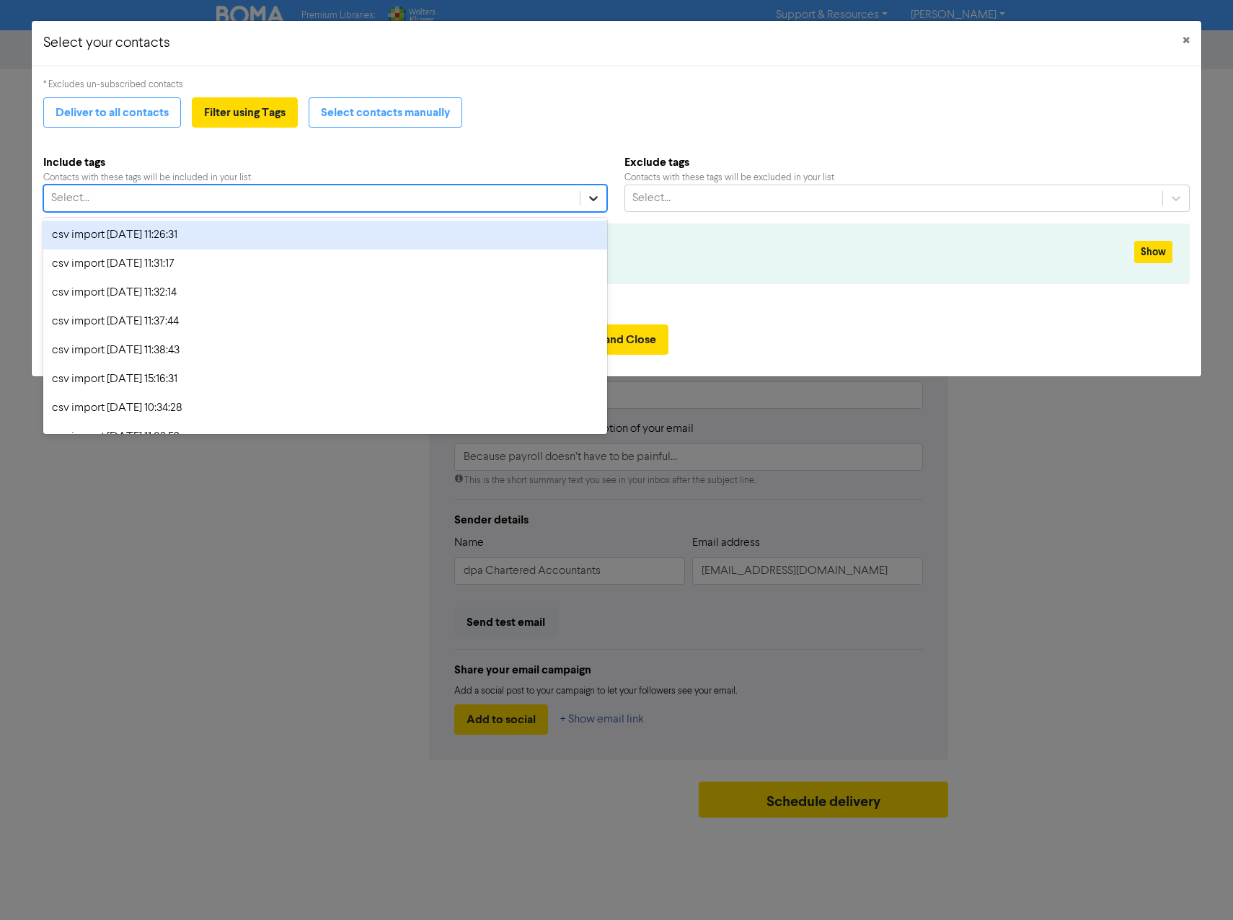
click at [593, 193] on icon at bounding box center [593, 198] width 14 height 14
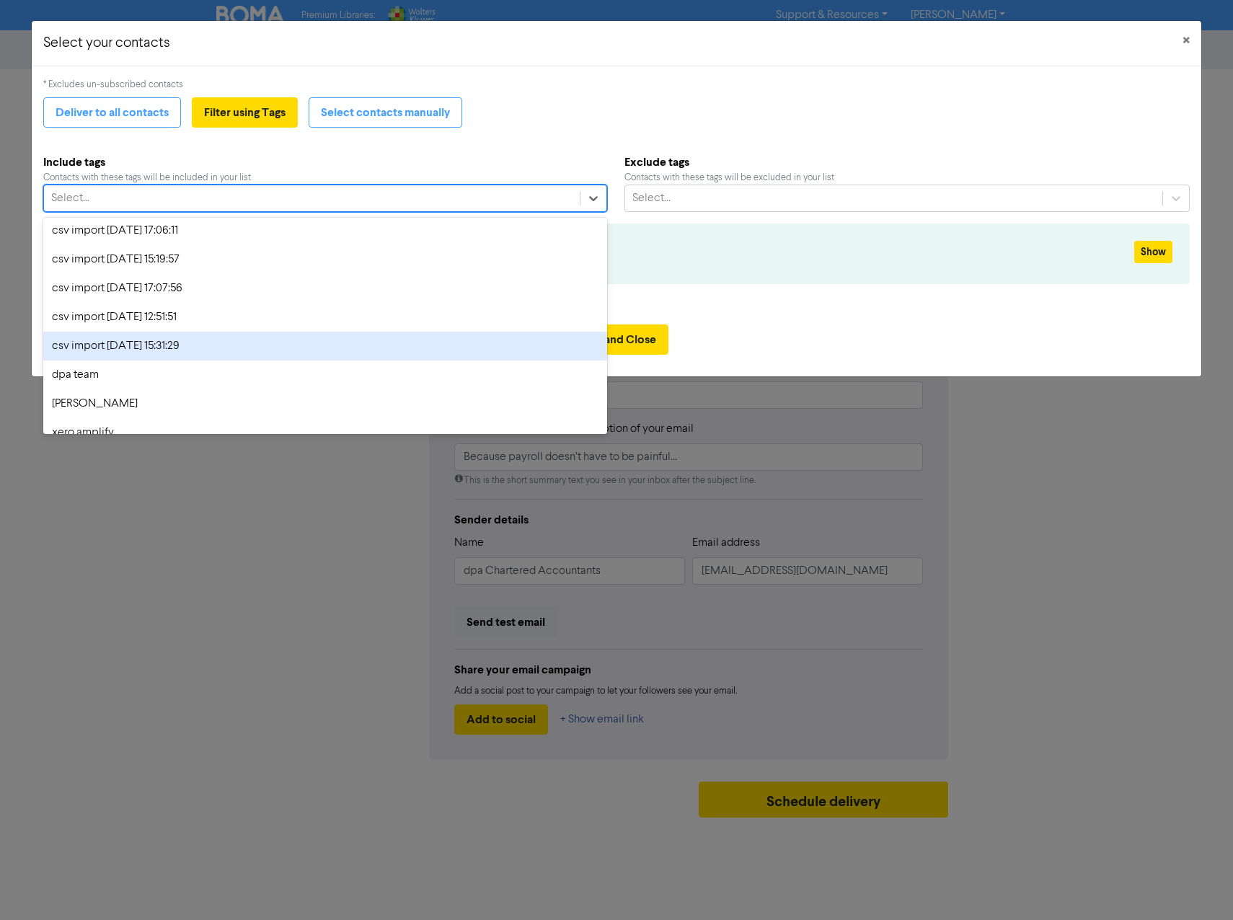
scroll to position [943, 0]
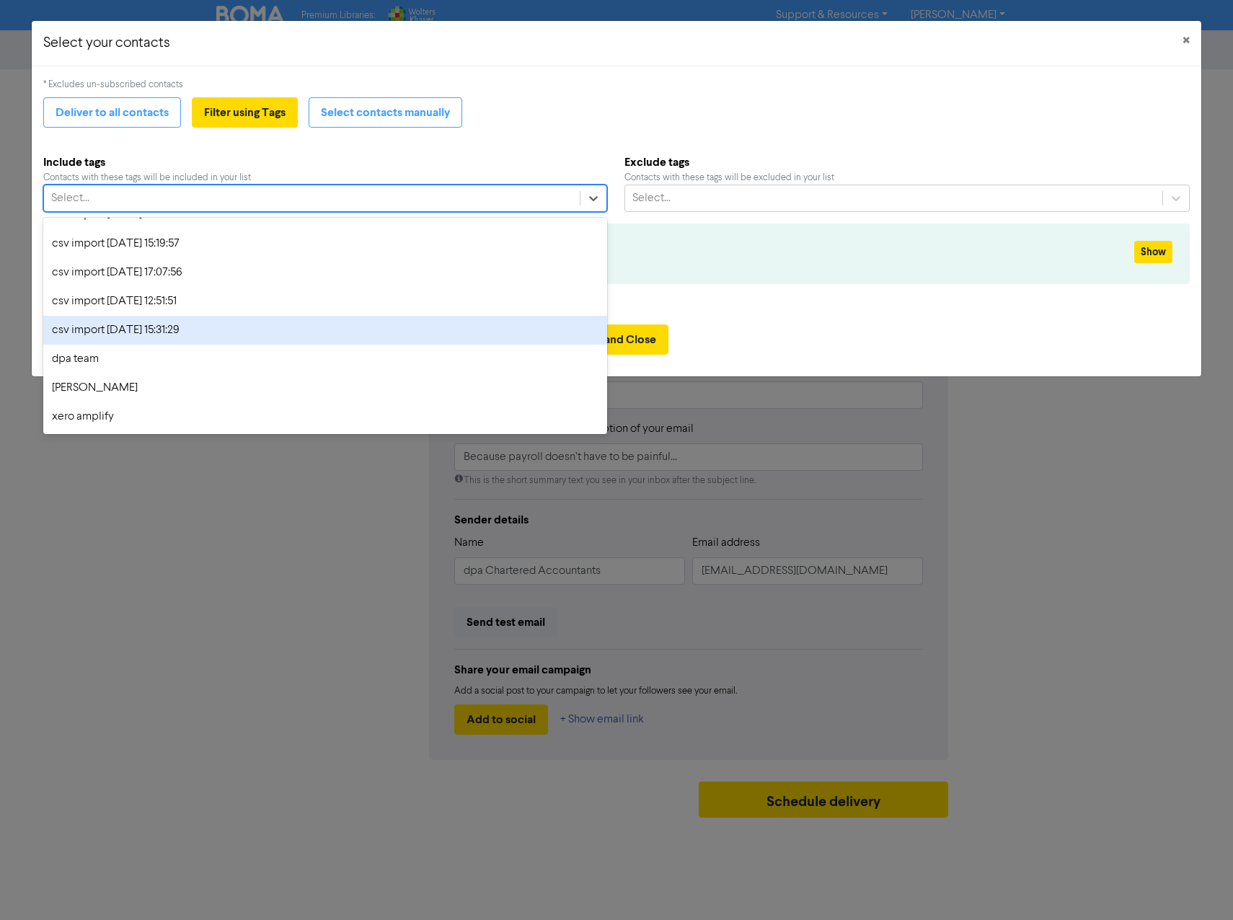
click at [211, 331] on div "csv import [DATE] 15:31:29" at bounding box center [325, 330] width 564 height 29
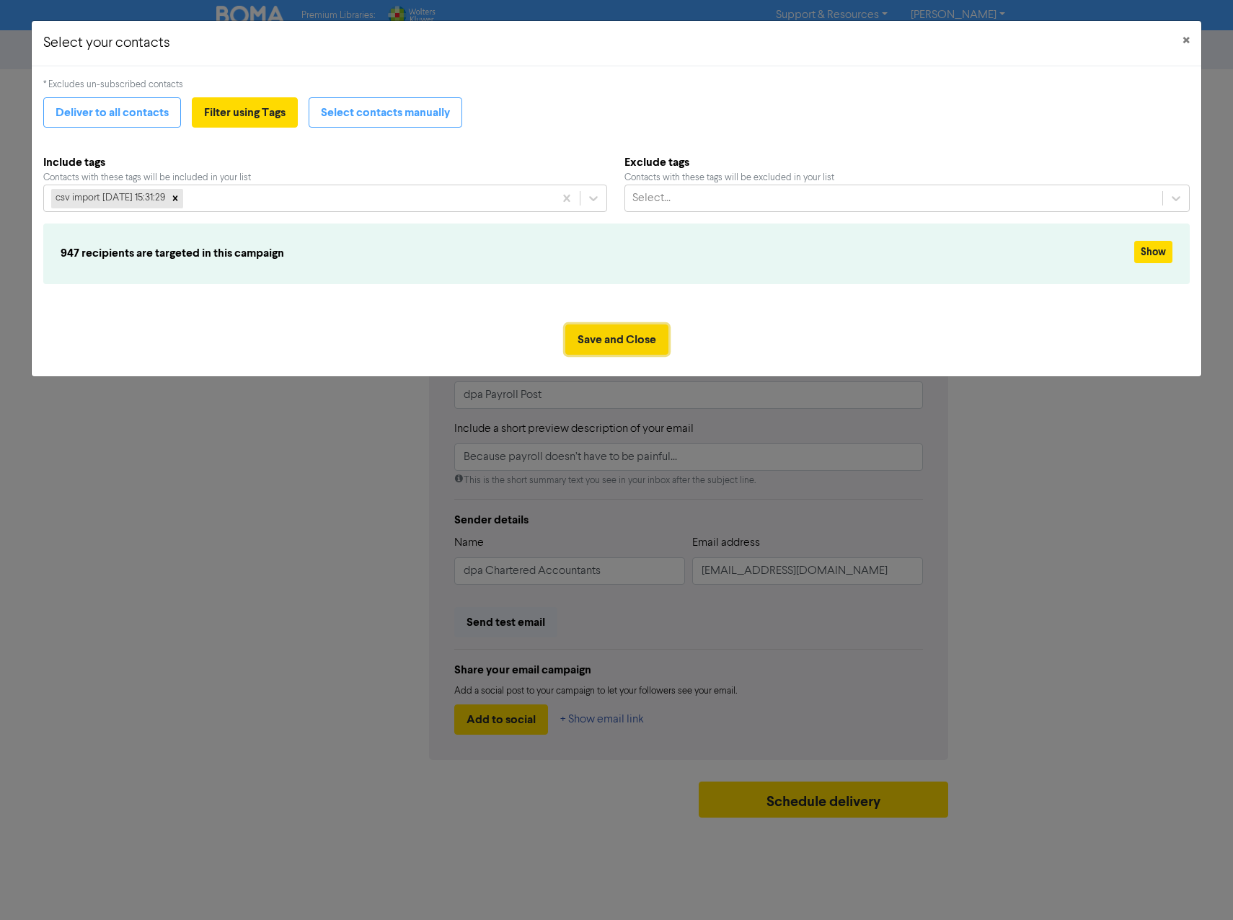
click at [630, 333] on button "Save and Close" at bounding box center [616, 339] width 103 height 30
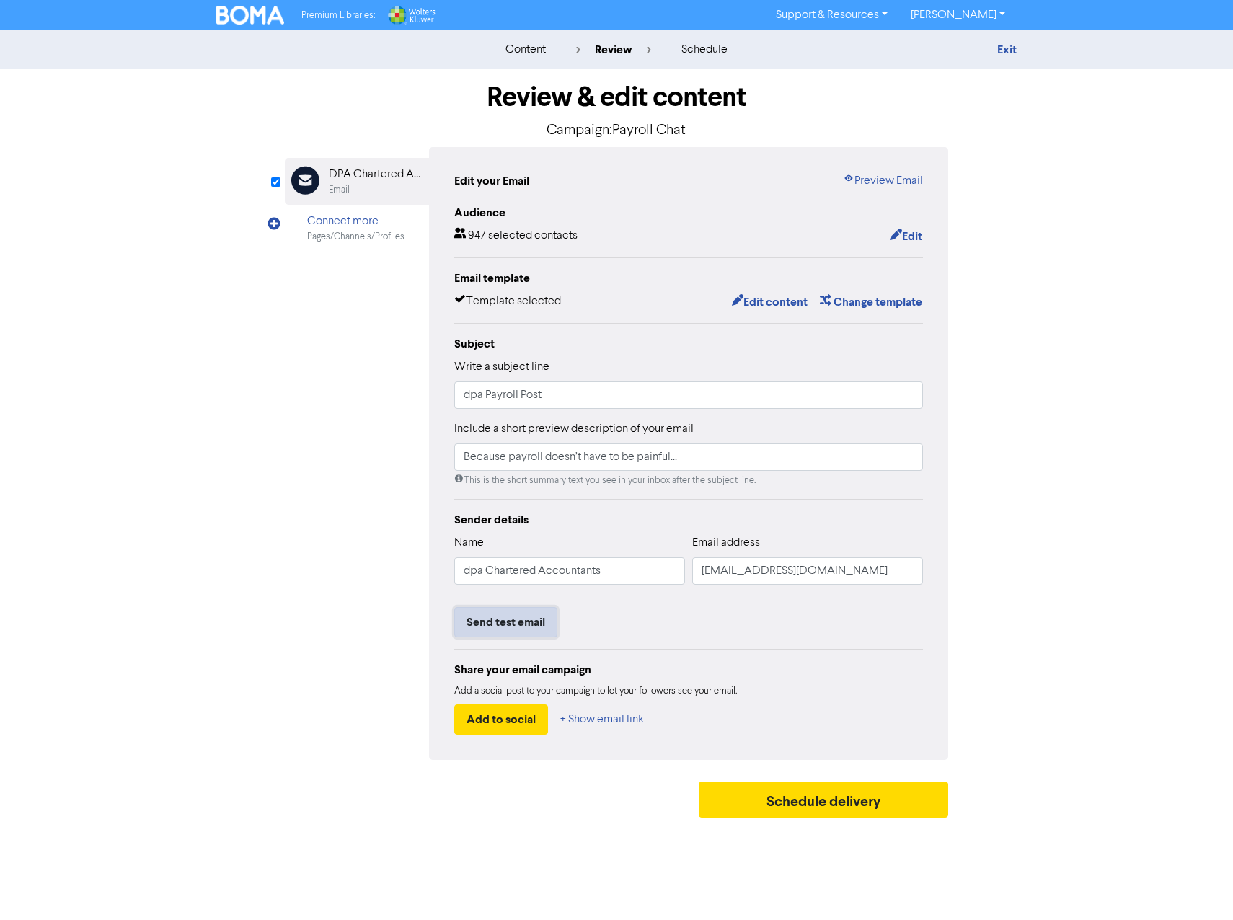
click at [521, 617] on button "Send test email" at bounding box center [505, 622] width 103 height 30
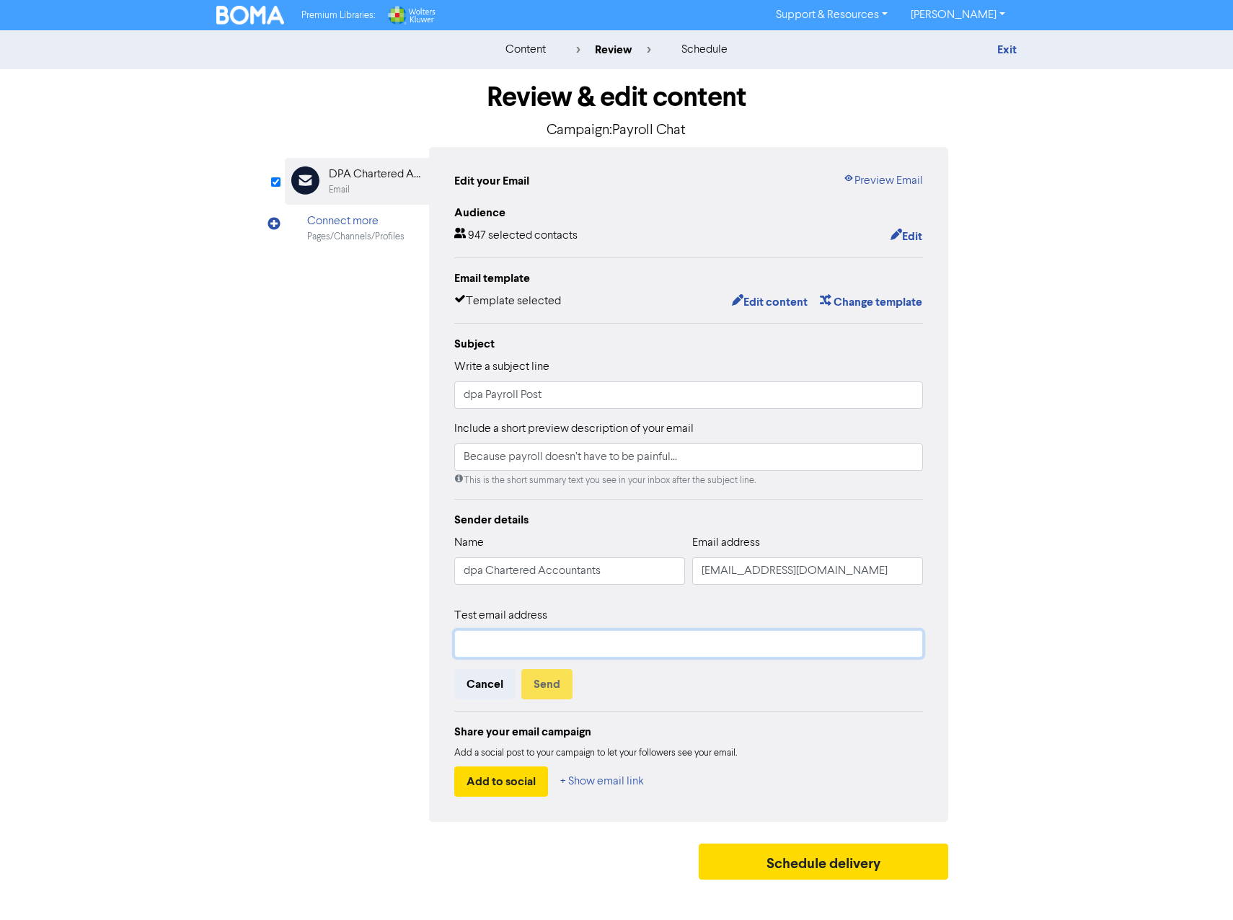
click at [512, 636] on input "text" at bounding box center [688, 643] width 469 height 27
type input "[EMAIL_ADDRESS][DOMAIN_NAME]"
click at [557, 681] on button "Send" at bounding box center [546, 684] width 51 height 30
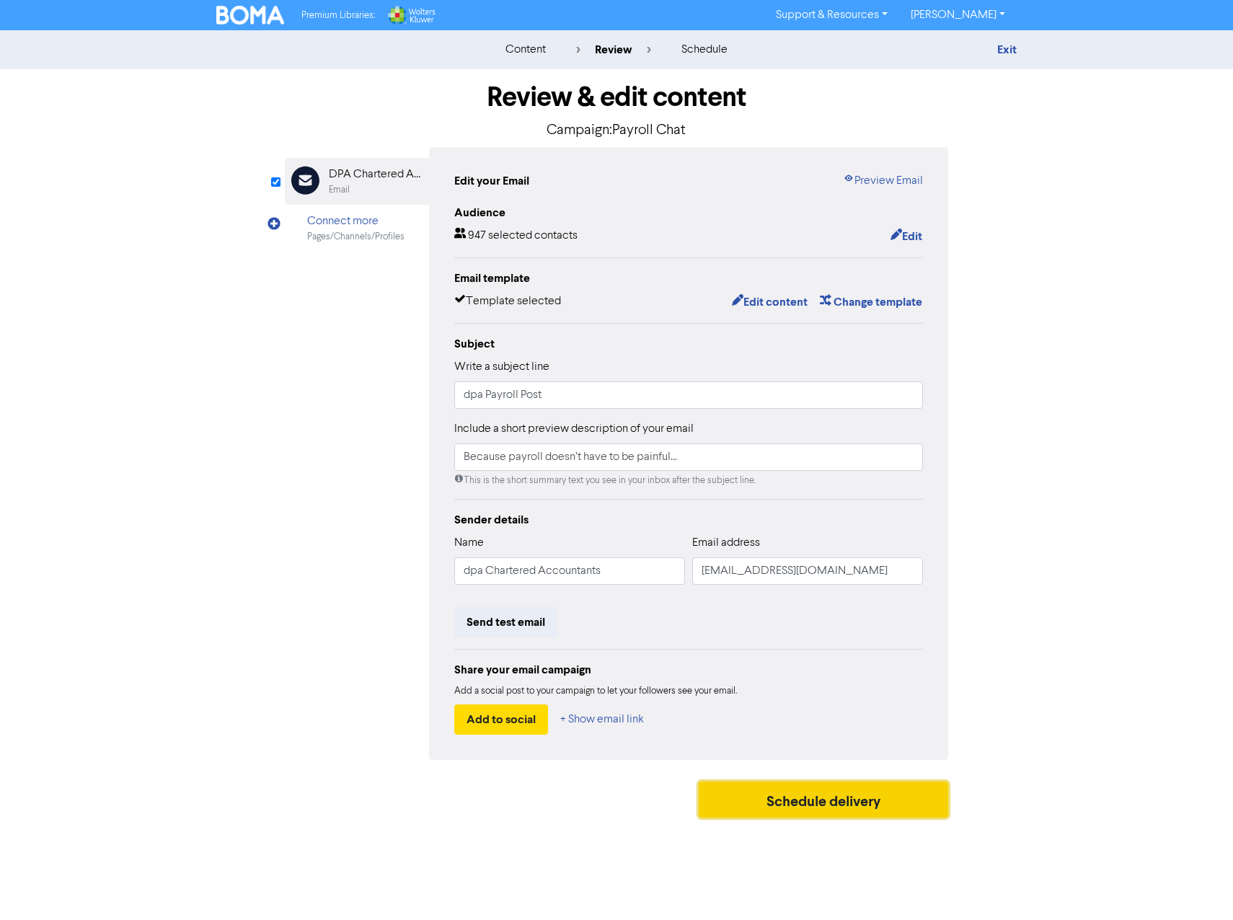
click at [849, 808] on button "Schedule delivery" at bounding box center [823, 800] width 249 height 36
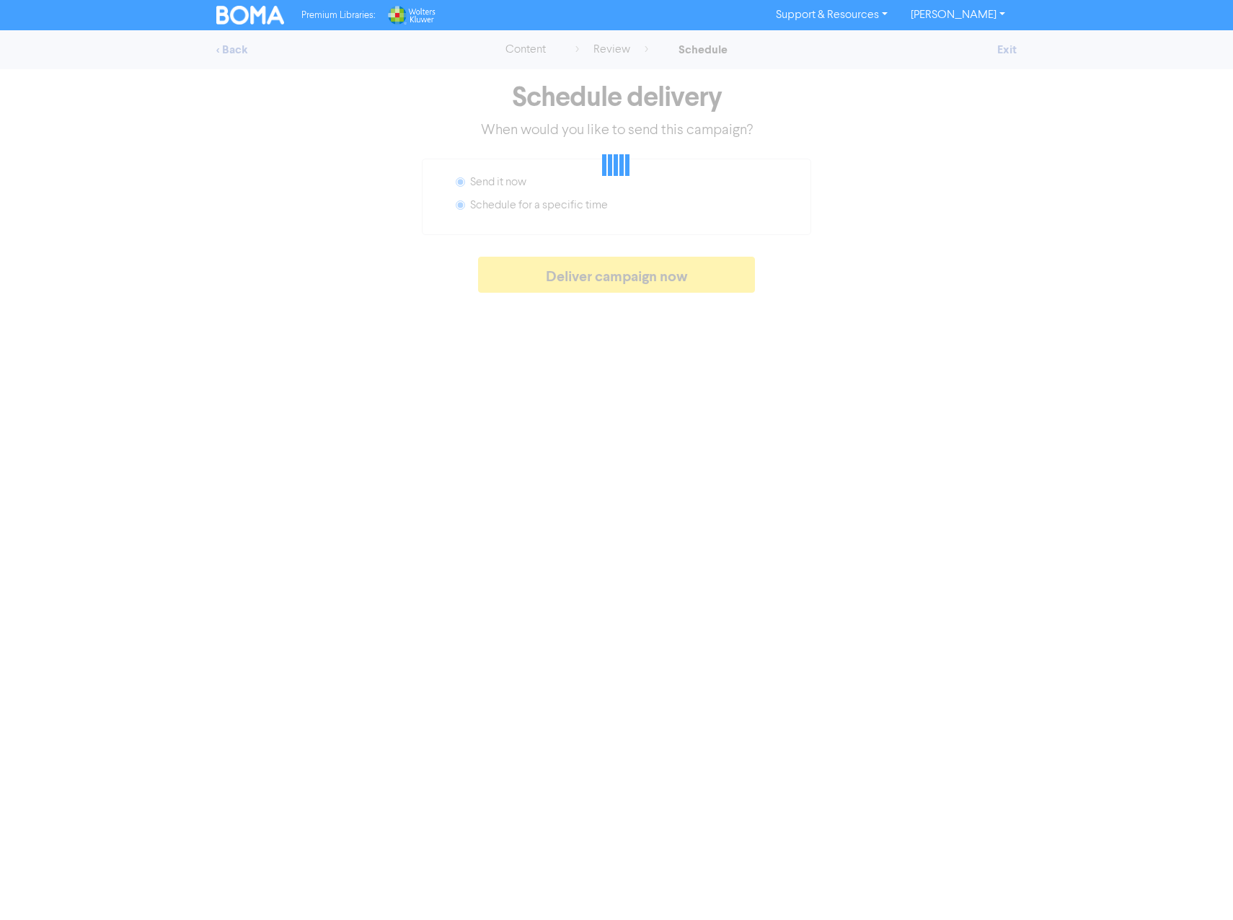
radio input "false"
radio input "true"
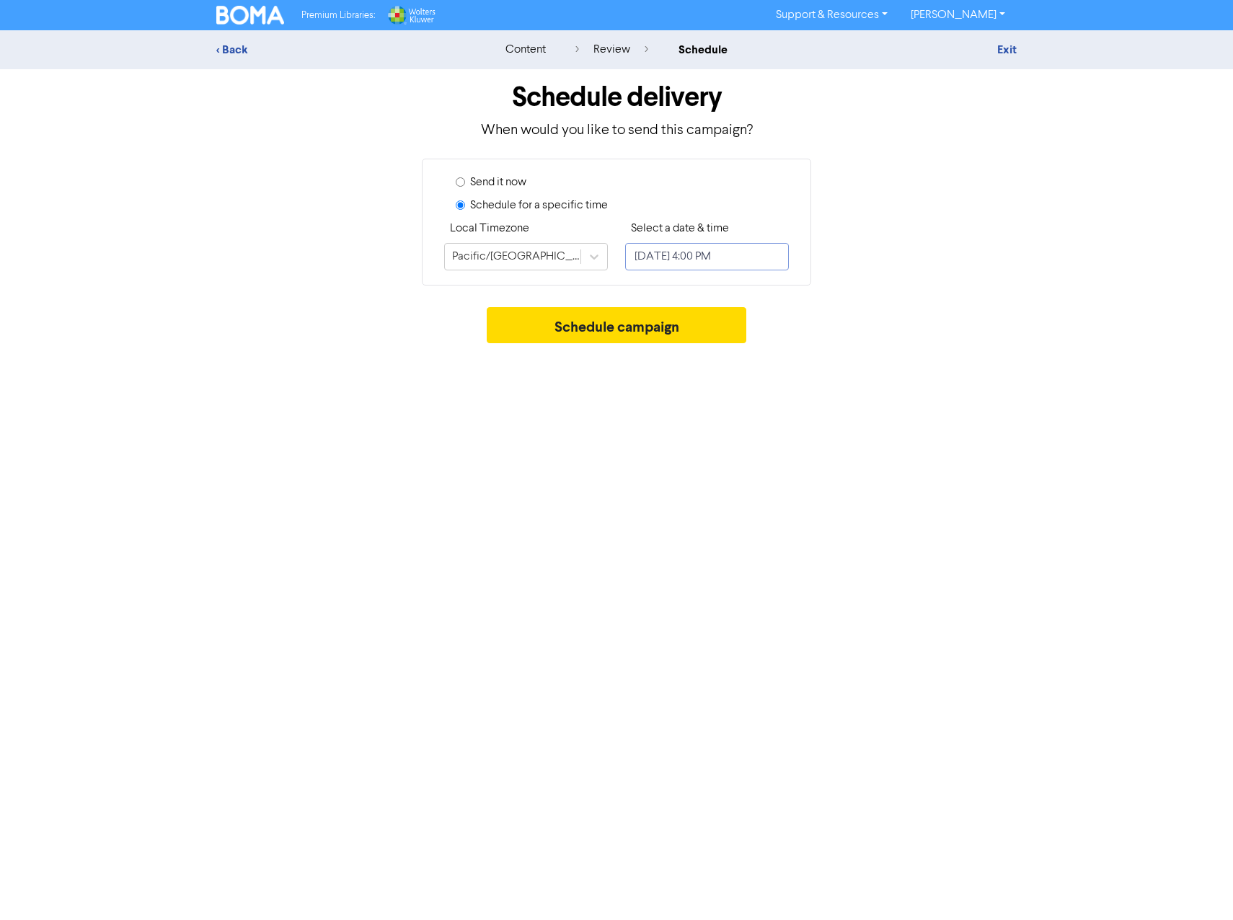
click at [660, 258] on input "[DATE] 4:00 PM" at bounding box center [707, 256] width 164 height 27
select select "8"
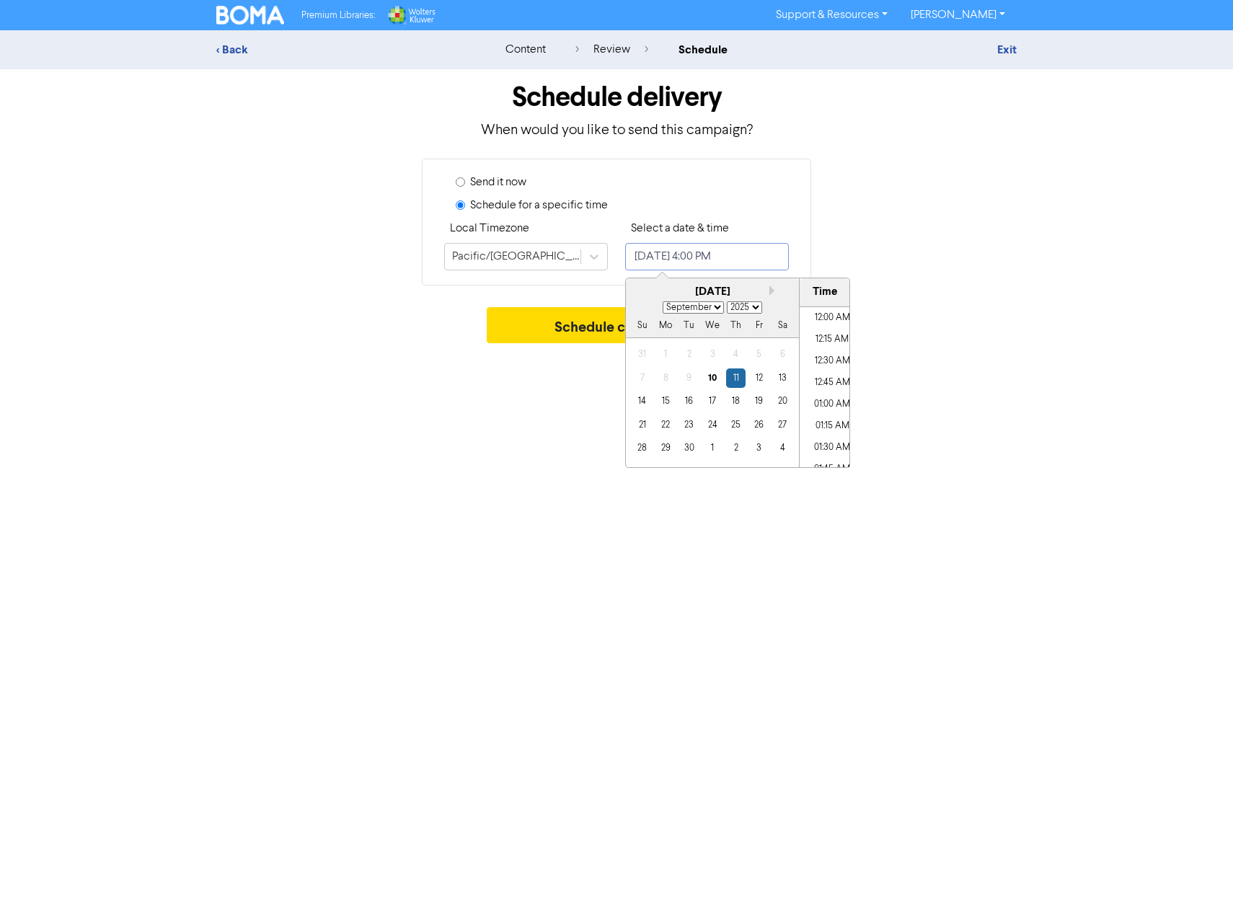
scroll to position [1315, 0]
click at [759, 374] on div "12" at bounding box center [758, 377] width 19 height 19
click at [831, 369] on li "03:00 PM" at bounding box center [832, 373] width 65 height 22
type input "[DATE] 3:00 PM"
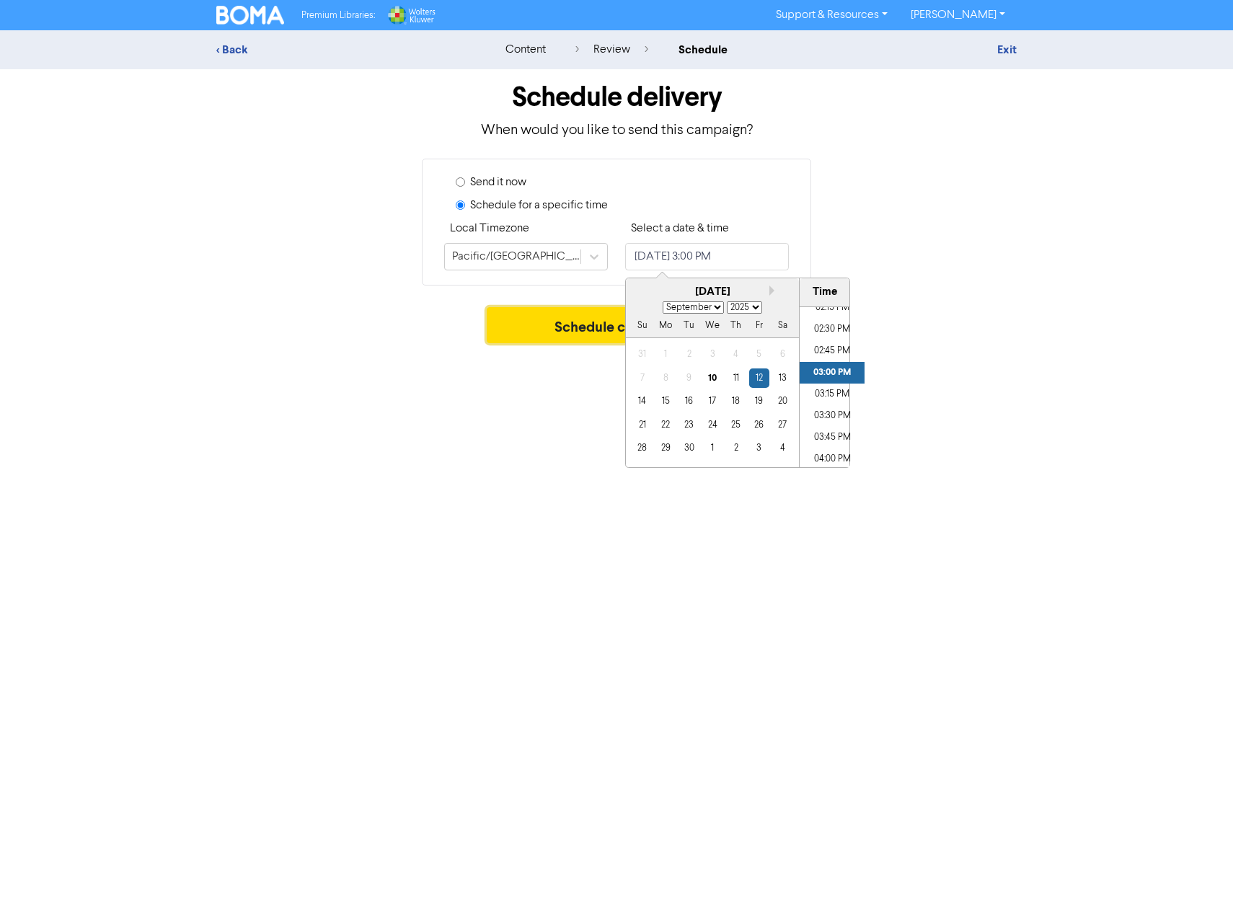
click at [607, 327] on button "Schedule campaign" at bounding box center [617, 325] width 260 height 36
